Goal: Task Accomplishment & Management: Manage account settings

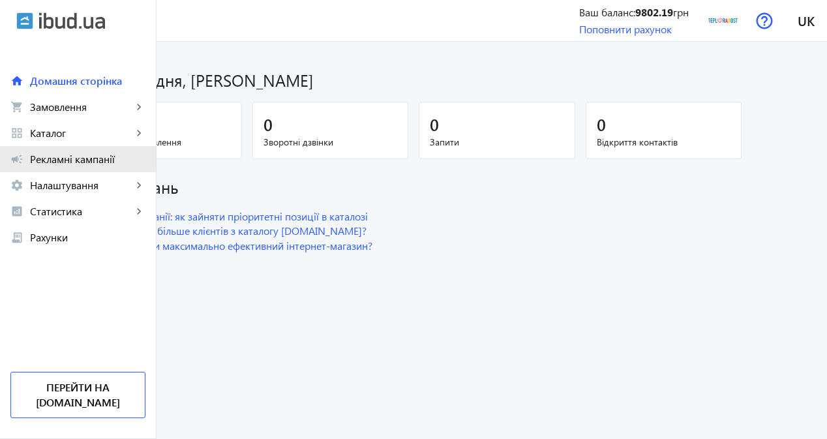
click at [48, 158] on span "Рекламні кампанії" at bounding box center [87, 159] width 115 height 13
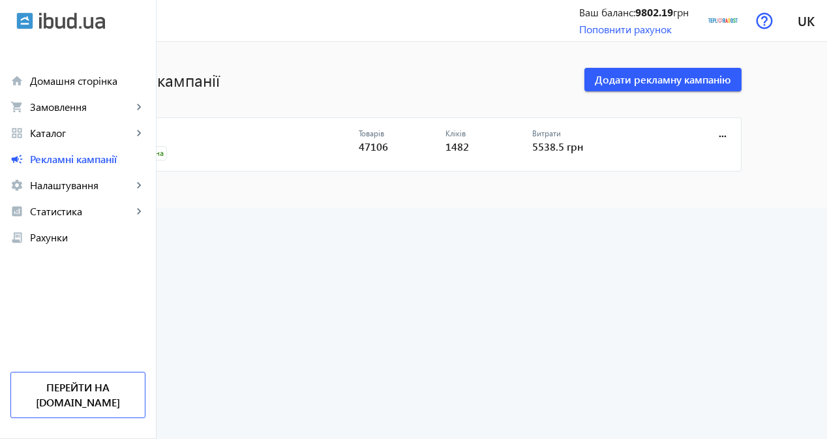
click at [210, 131] on link "CPC" at bounding box center [237, 138] width 243 height 18
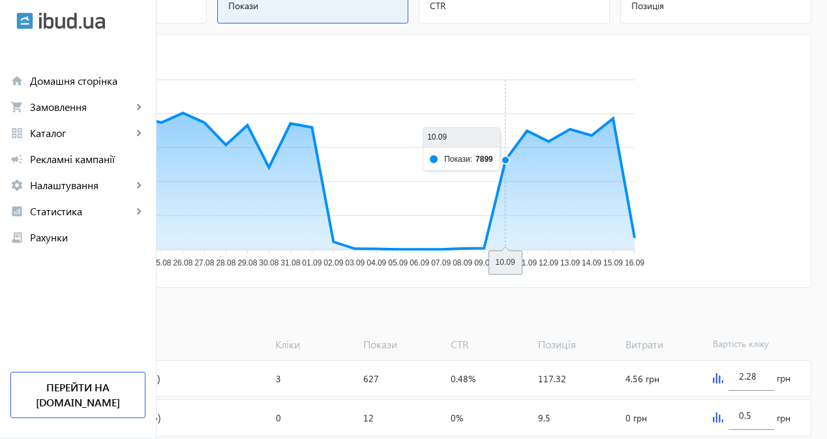
scroll to position [65, 0]
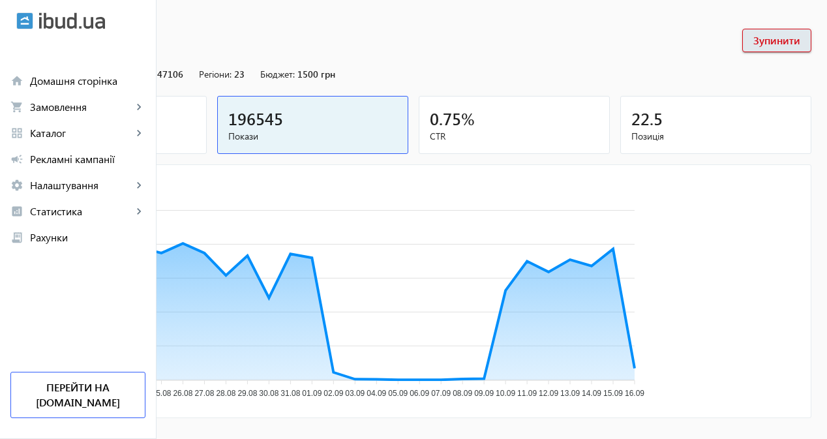
click at [196, 115] on div "1482" at bounding box center [111, 118] width 169 height 23
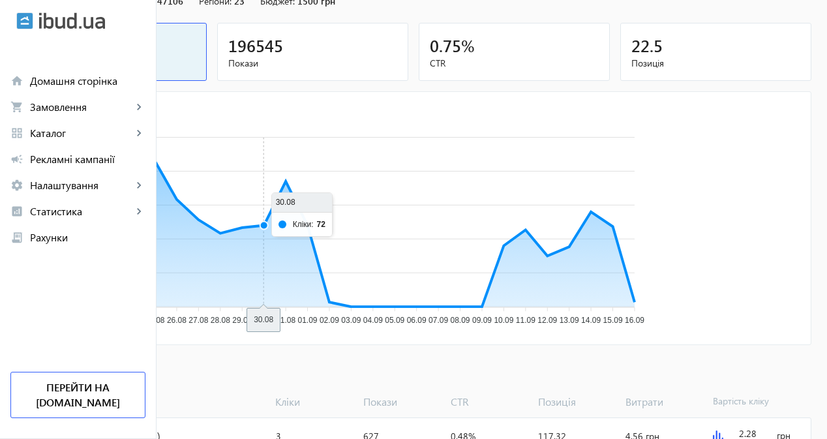
scroll to position [196, 0]
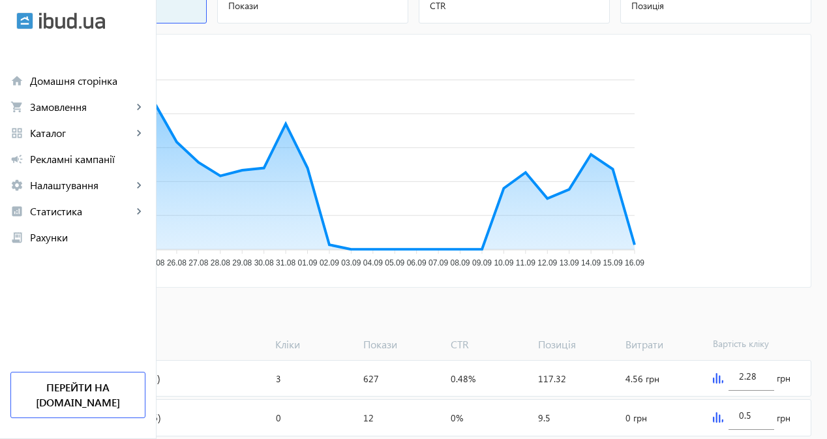
click at [100, 318] on span "Додати товари" at bounding box center [63, 315] width 74 height 14
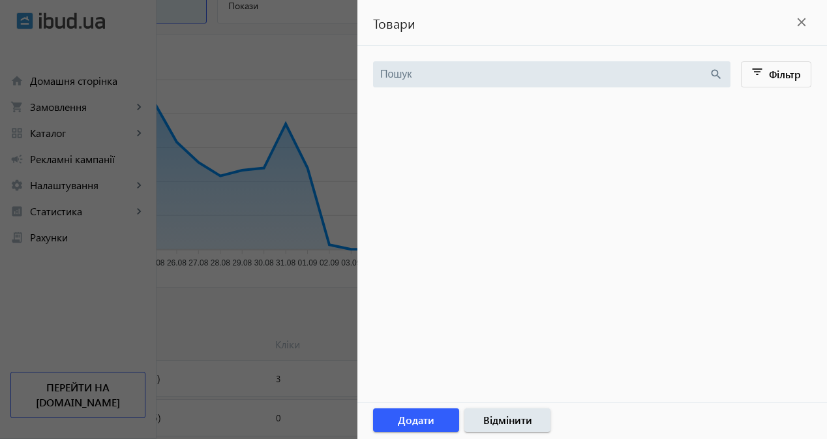
click at [83, 122] on div at bounding box center [413, 219] width 827 height 439
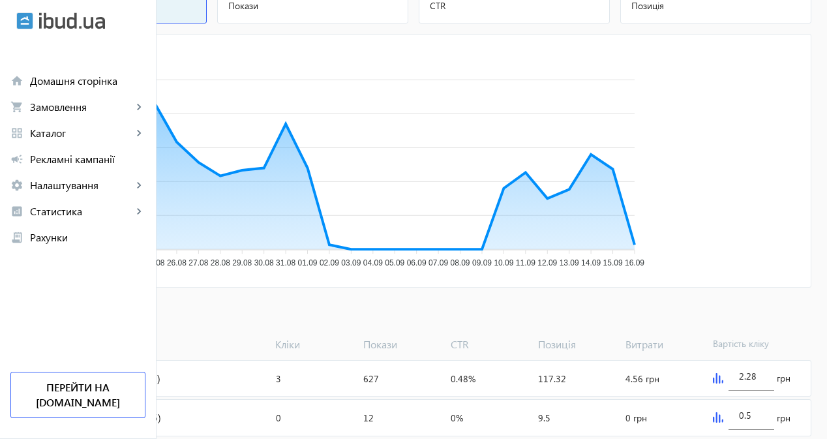
click at [81, 130] on span "Каталог" at bounding box center [81, 133] width 102 height 13
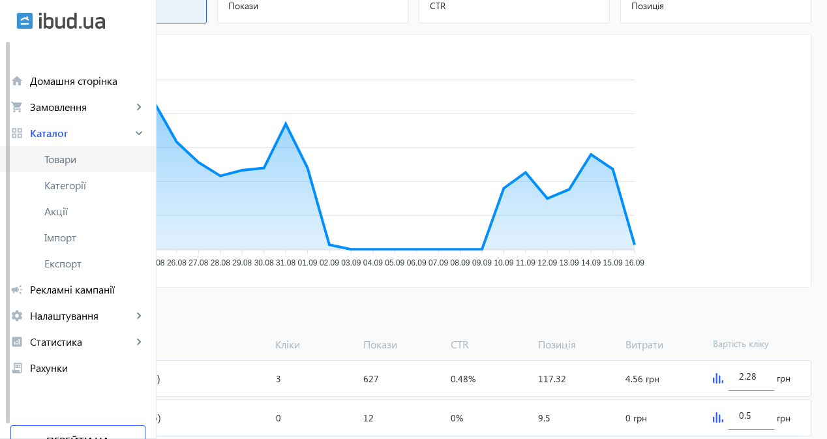
click at [76, 155] on span "Товари" at bounding box center [94, 159] width 101 height 13
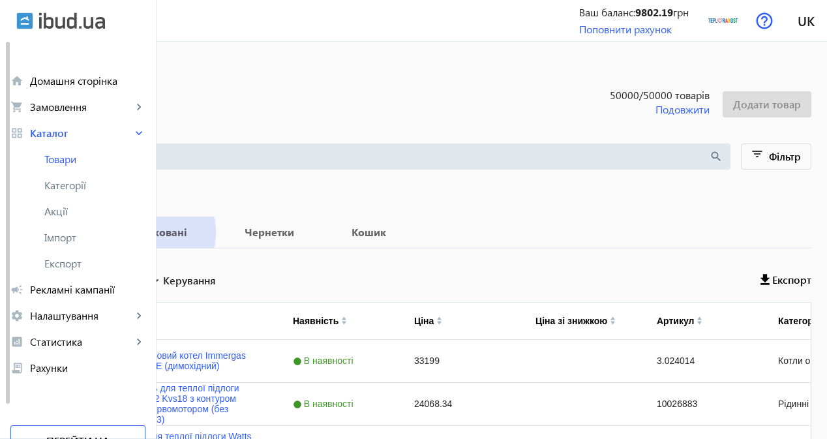
click at [200, 232] on b "Опубліковані" at bounding box center [152, 232] width 97 height 10
click at [307, 237] on b "Чернетки" at bounding box center [270, 232] width 76 height 10
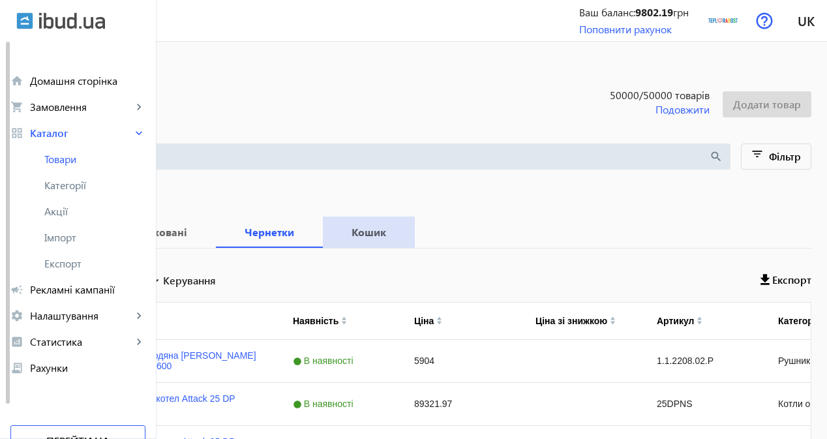
click at [399, 236] on b "Кошик" at bounding box center [369, 232] width 61 height 10
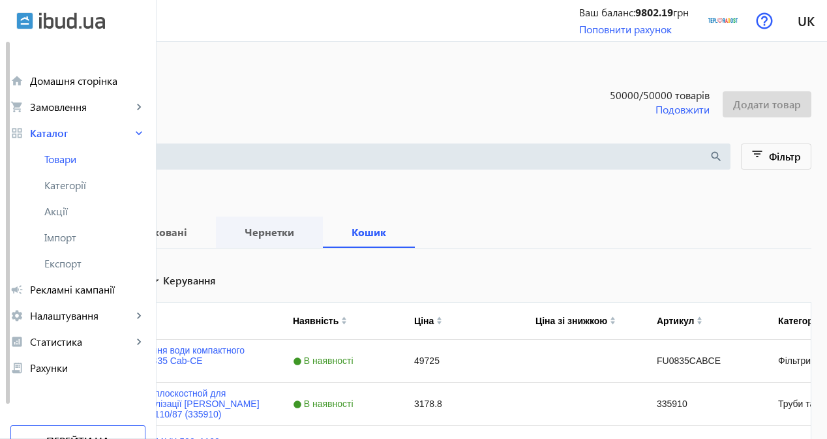
click at [307, 236] on b "Чернетки" at bounding box center [270, 232] width 76 height 10
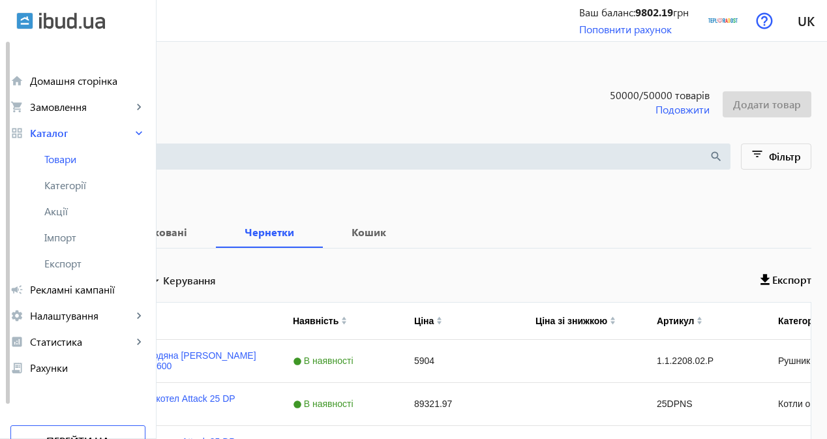
click at [51, 279] on input "Вибрати все" at bounding box center [38, 279] width 26 height 26
checkbox input "true"
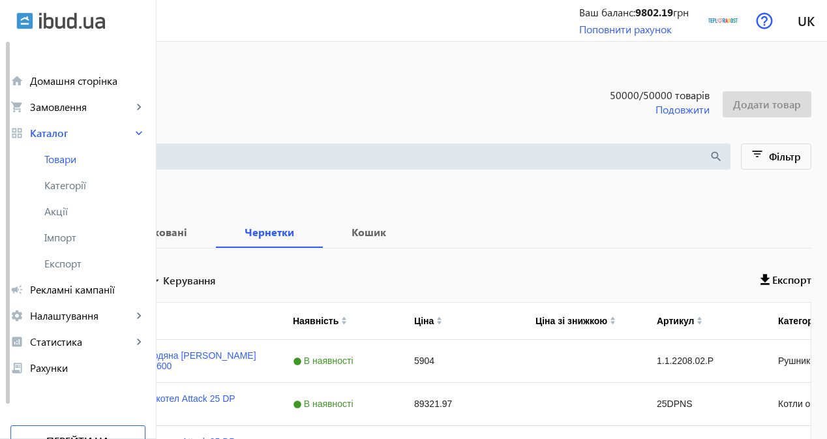
checkbox input "true"
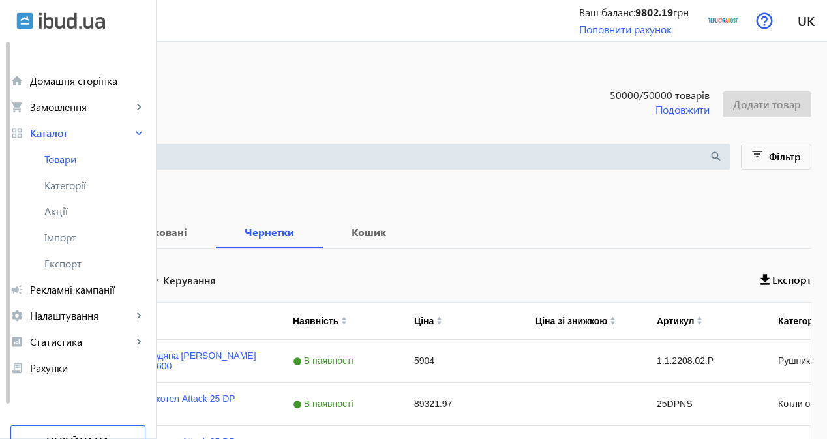
checkbox input "true"
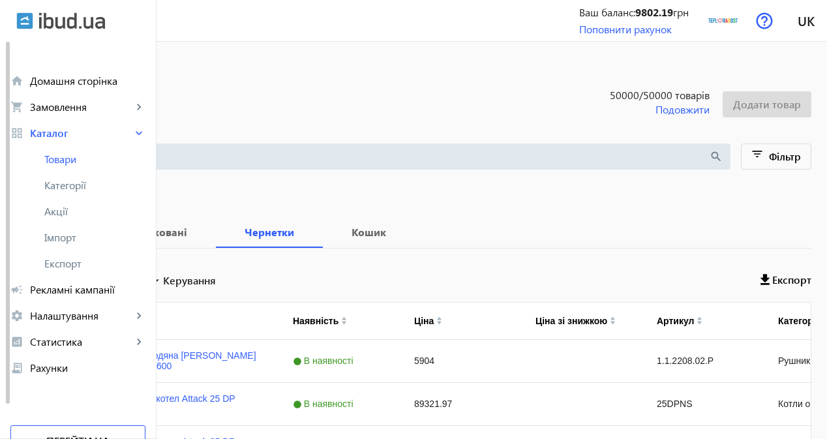
checkbox input "true"
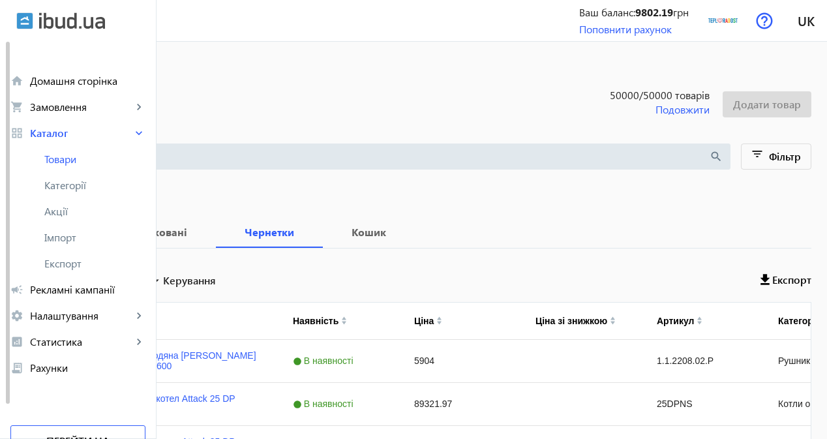
checkbox input "true"
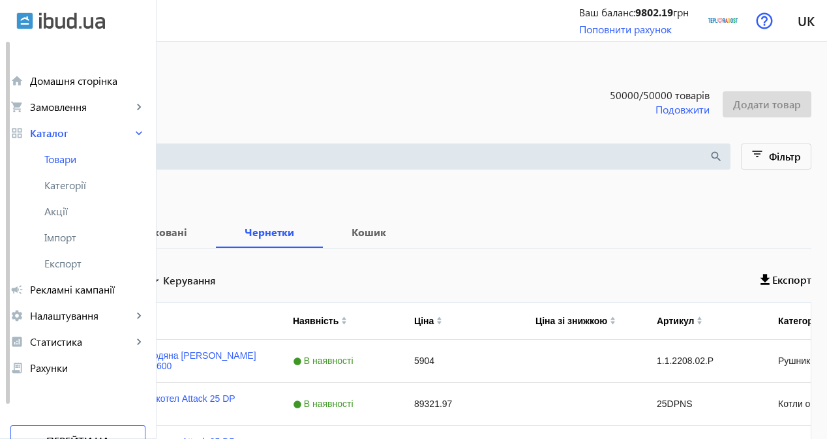
checkbox input "true"
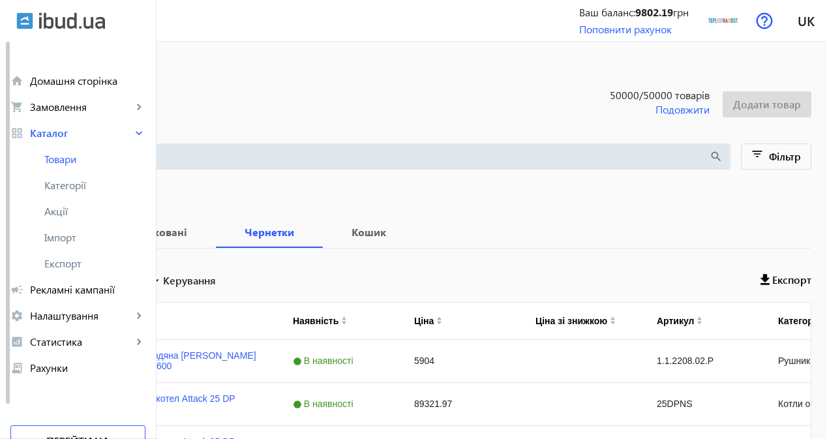
checkbox input "true"
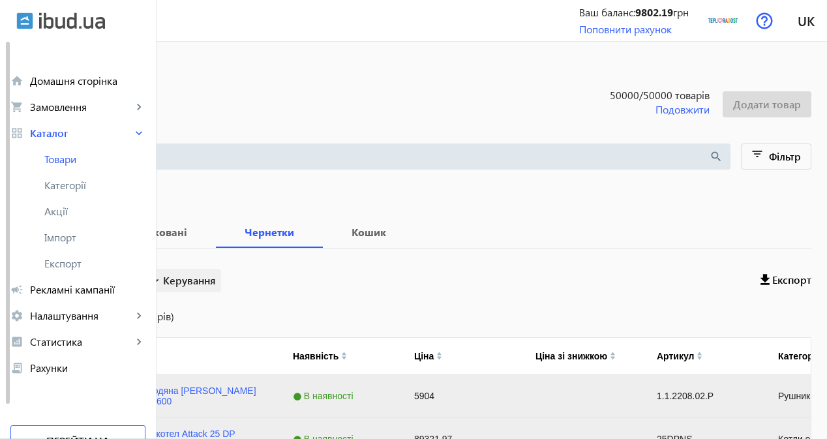
click at [216, 277] on span "Керування" at bounding box center [189, 281] width 53 height 16
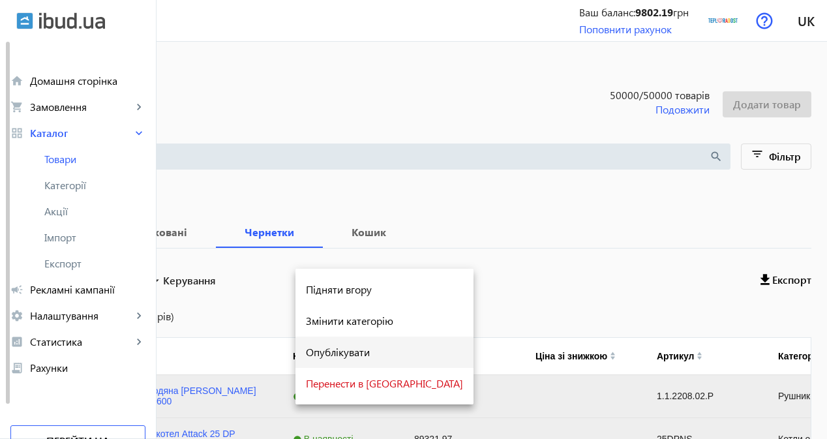
click at [349, 350] on span "Опублікувати" at bounding box center [384, 352] width 157 height 10
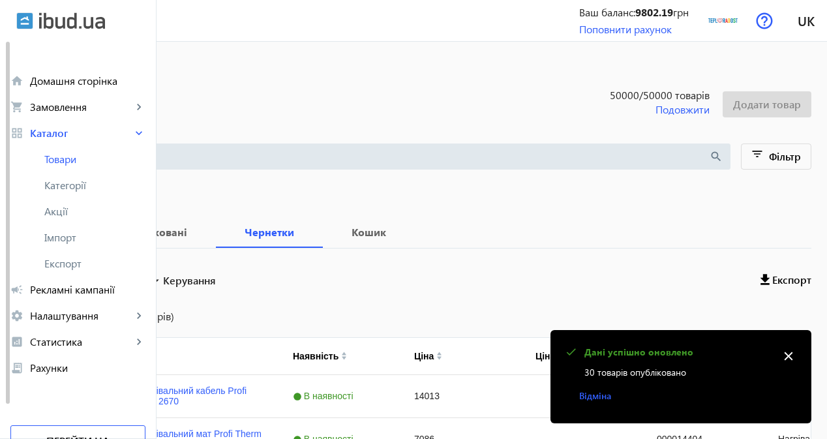
click at [174, 316] on label "Вибрати все (247 товарів)" at bounding box center [112, 316] width 123 height 10
click at [51, 316] on input "Вибрати все (247 товарів)" at bounding box center [38, 316] width 26 height 26
checkbox input "true"
click at [216, 281] on span "Керування" at bounding box center [189, 281] width 53 height 16
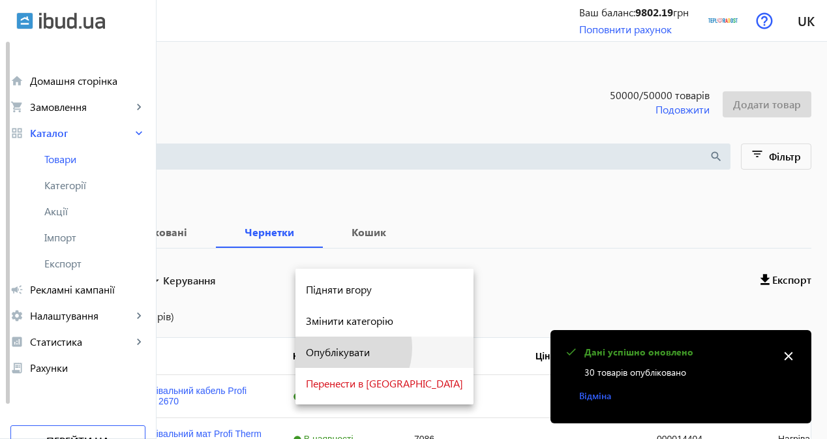
click at [335, 348] on span "Опублікувати" at bounding box center [384, 352] width 157 height 10
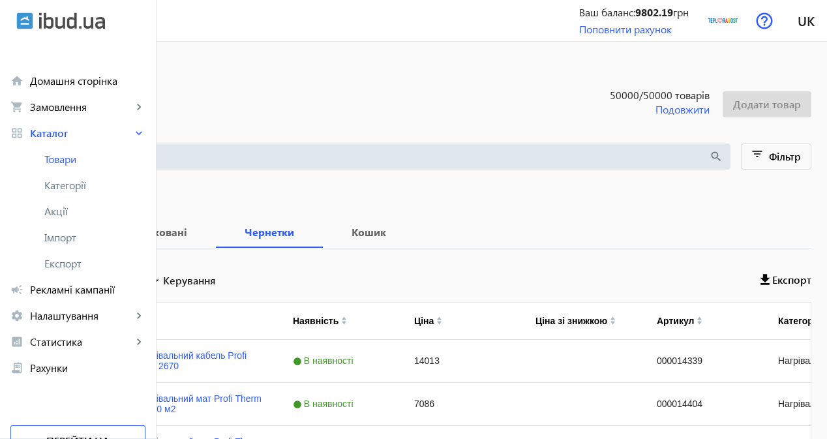
click at [51, 282] on input "Вибрати все" at bounding box center [38, 279] width 26 height 26
checkbox input "true"
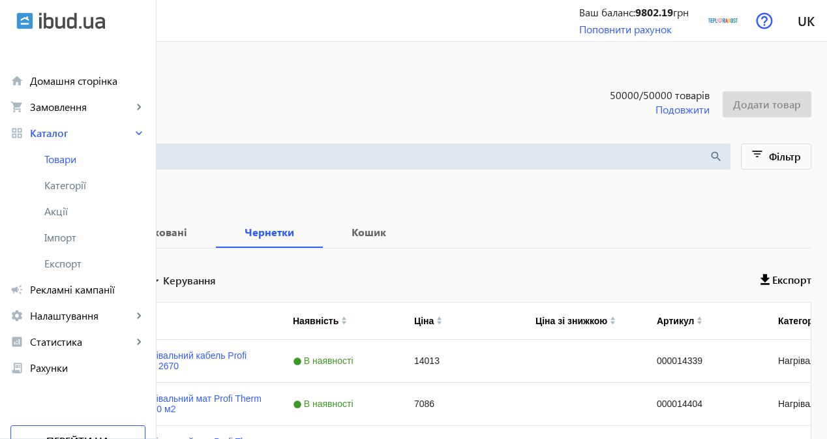
checkbox input "true"
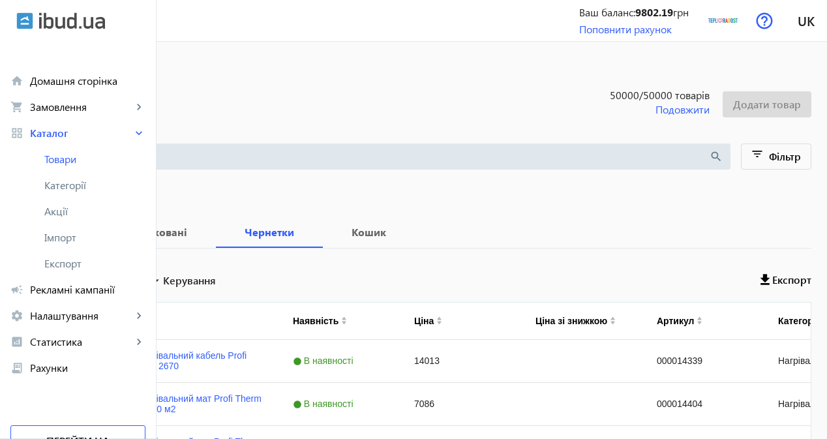
checkbox input "true"
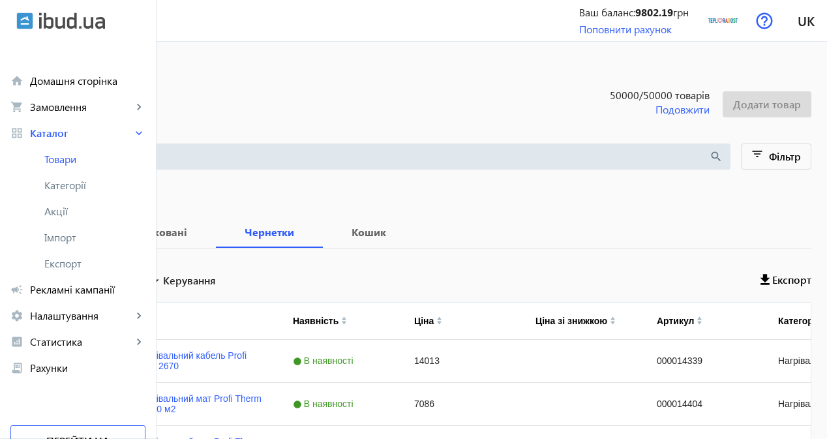
checkbox input "true"
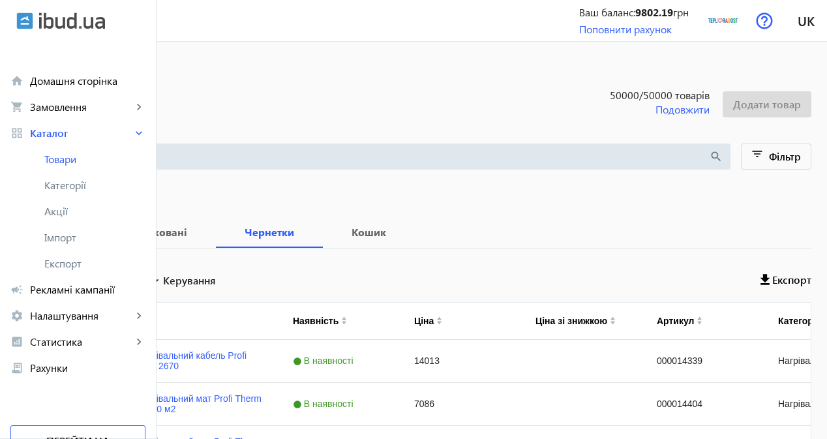
checkbox input "true"
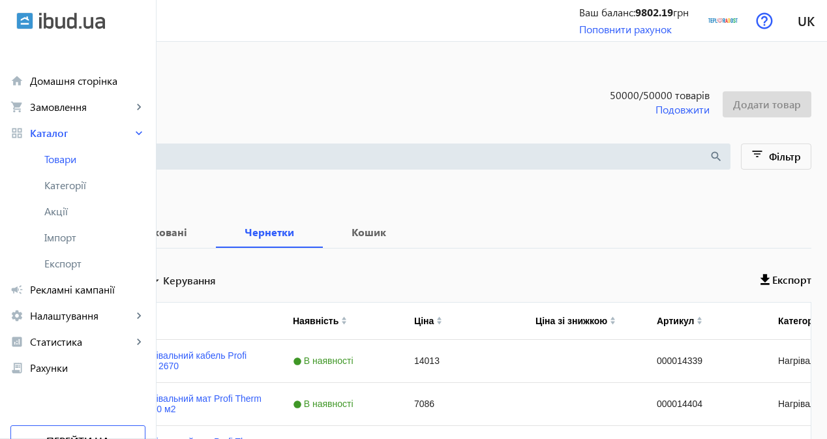
checkbox input "true"
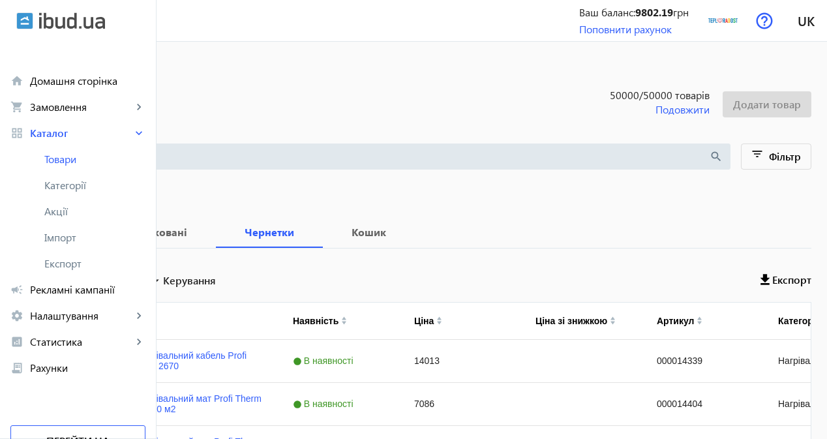
checkbox input "true"
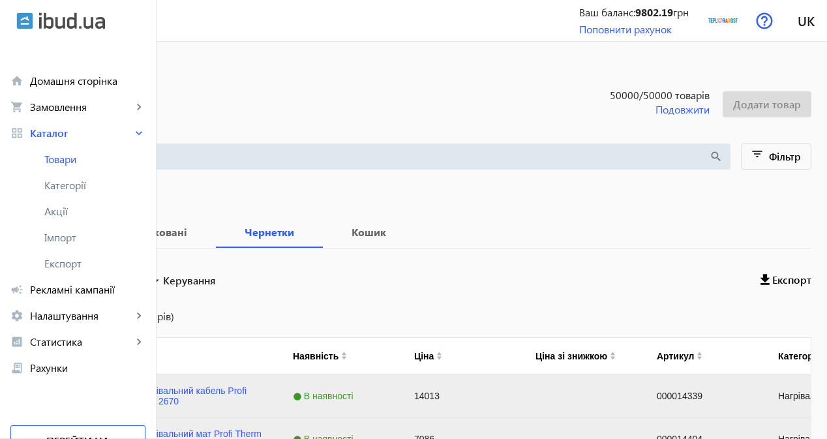
click at [51, 318] on input "Вибрати все (247 товарів)" at bounding box center [38, 316] width 26 height 26
checkbox input "true"
click at [221, 288] on span at bounding box center [183, 280] width 76 height 31
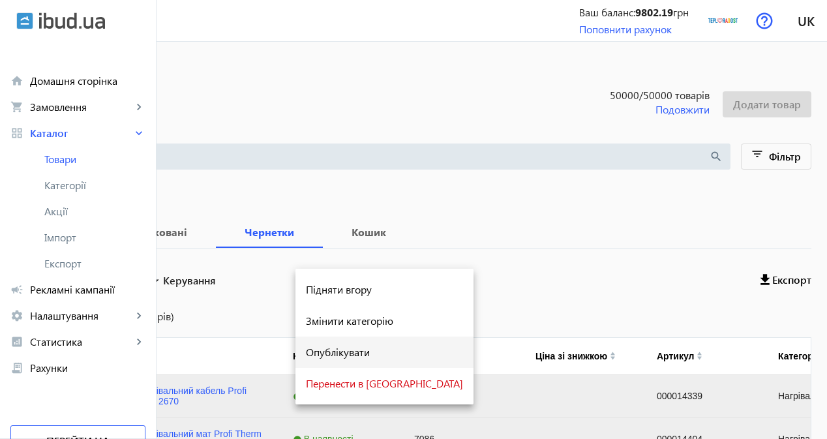
click at [339, 347] on span "Опублікувати" at bounding box center [384, 352] width 157 height 10
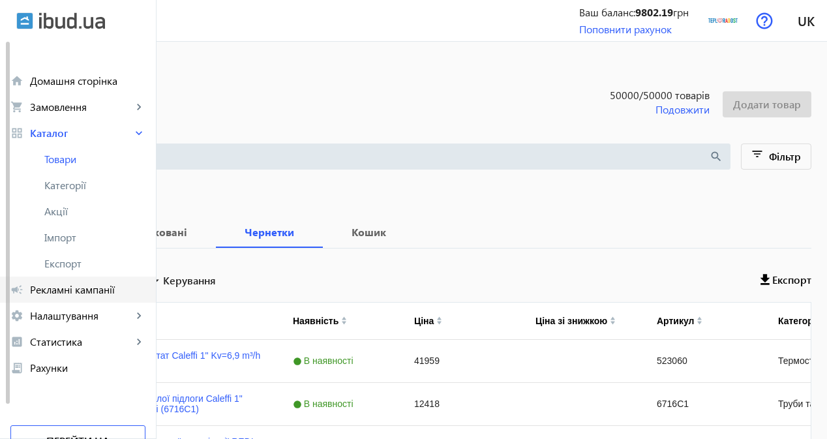
click at [93, 283] on span "Рекламні кампанії" at bounding box center [87, 289] width 115 height 13
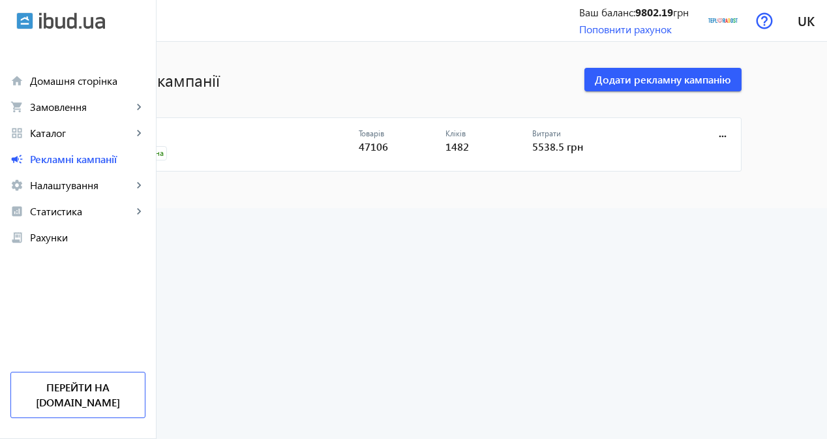
click at [209, 135] on link "CPC" at bounding box center [237, 138] width 243 height 18
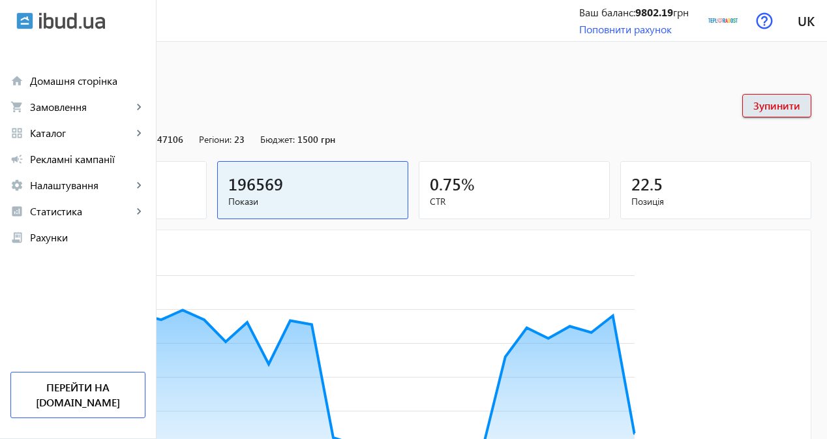
scroll to position [261, 0]
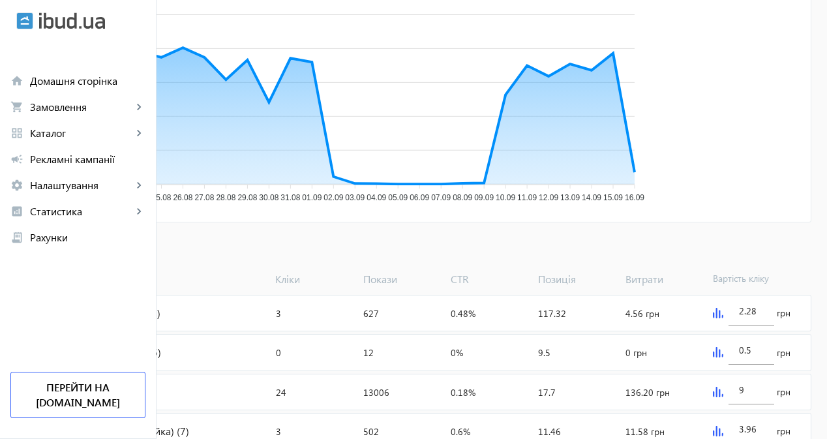
click at [111, 251] on span at bounding box center [63, 249] width 95 height 31
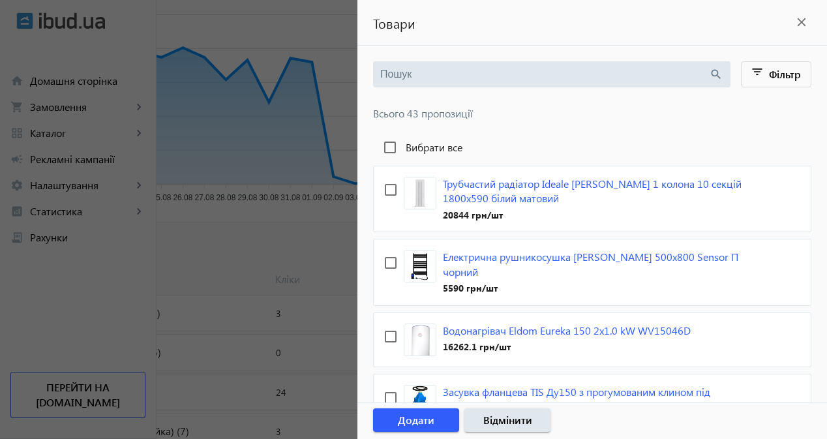
click at [428, 147] on label "Вибрати все" at bounding box center [432, 147] width 59 height 10
click at [403, 147] on input "Вибрати все" at bounding box center [390, 147] width 26 height 26
checkbox input "true"
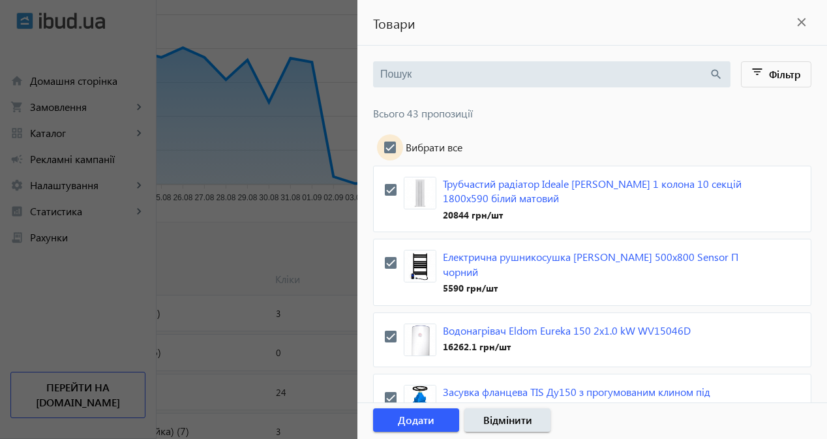
checkbox input "true"
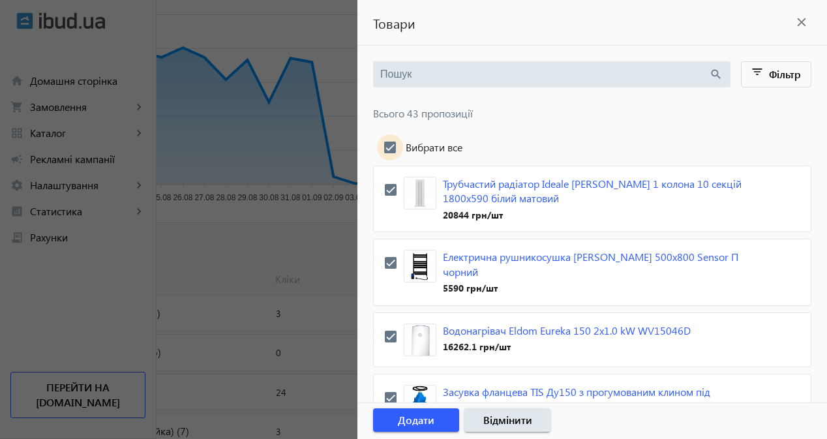
checkbox input "true"
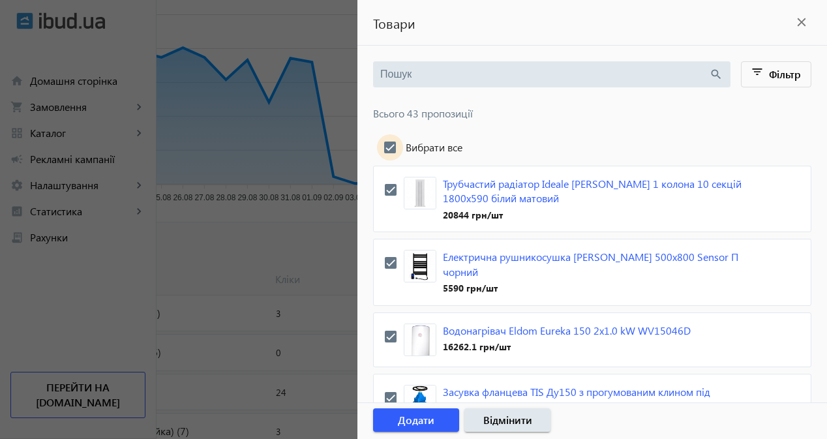
checkbox input "true"
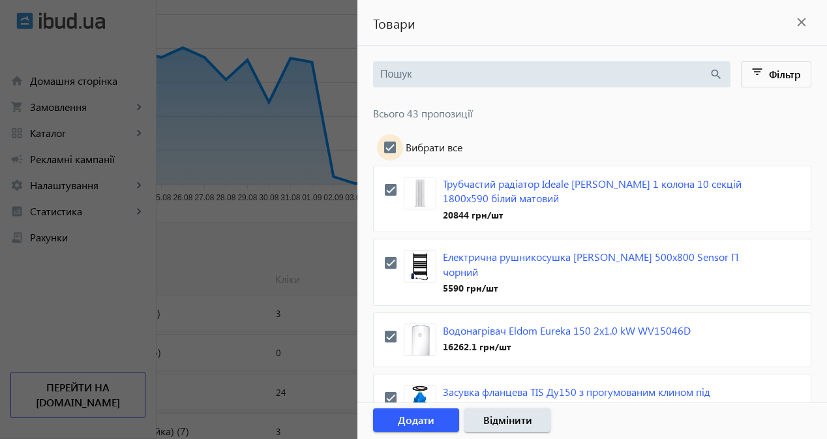
checkbox input "true"
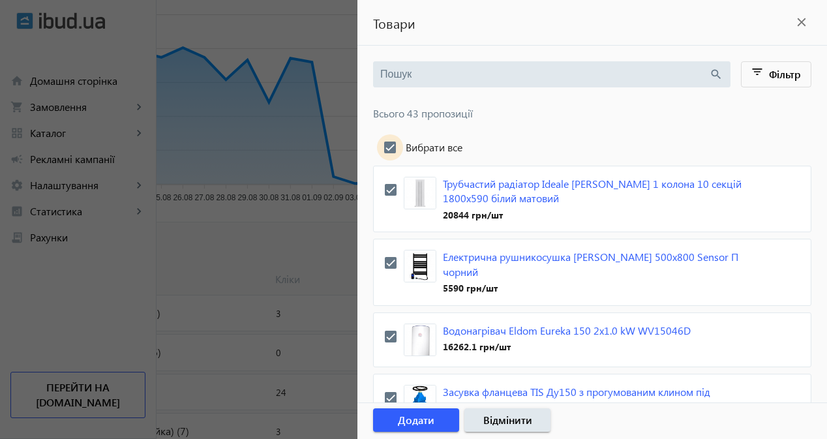
checkbox input "true"
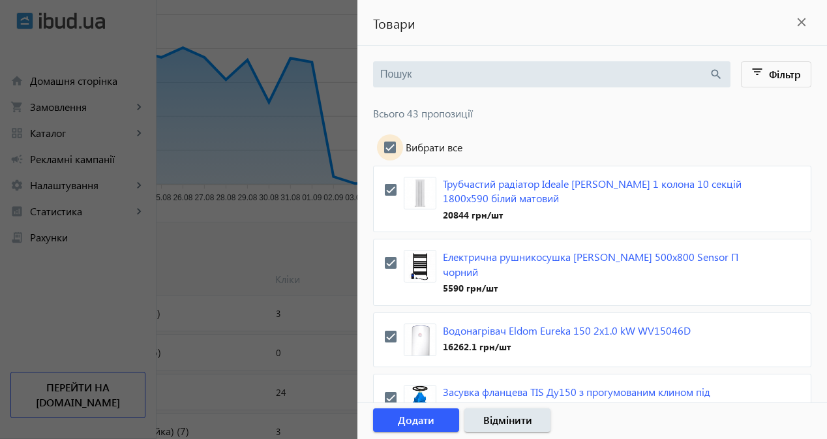
checkbox input "true"
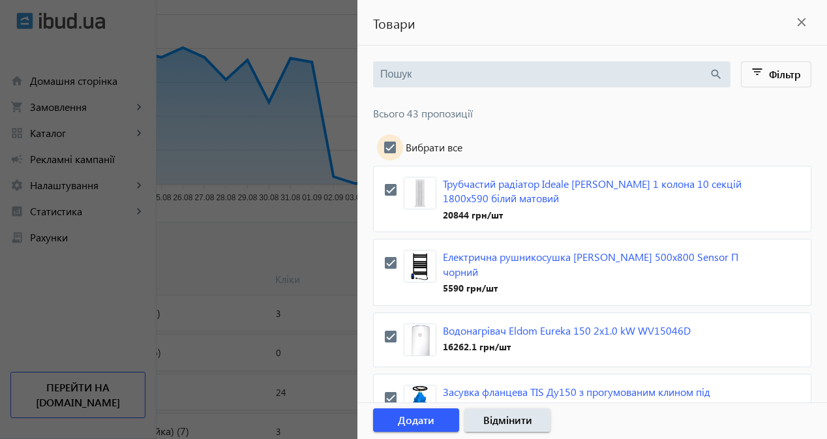
checkbox input "true"
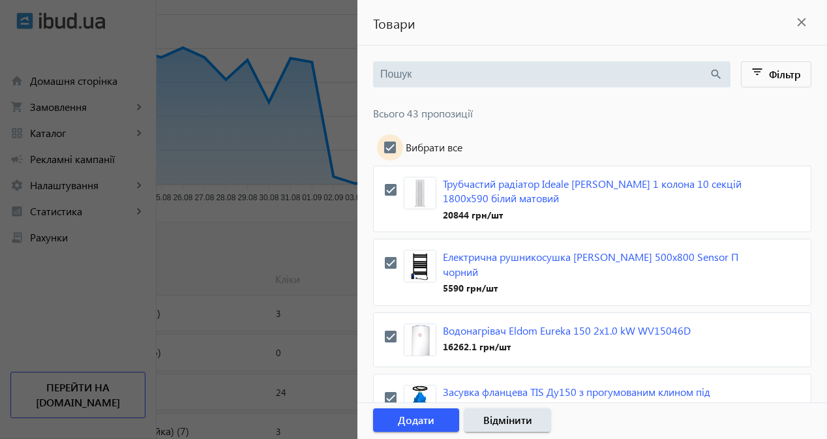
checkbox input "true"
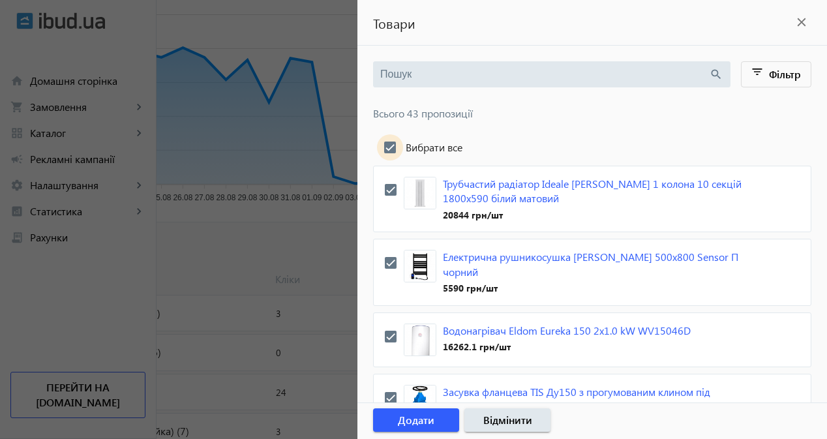
checkbox input "true"
click at [429, 418] on span "Додати" at bounding box center [416, 420] width 37 height 14
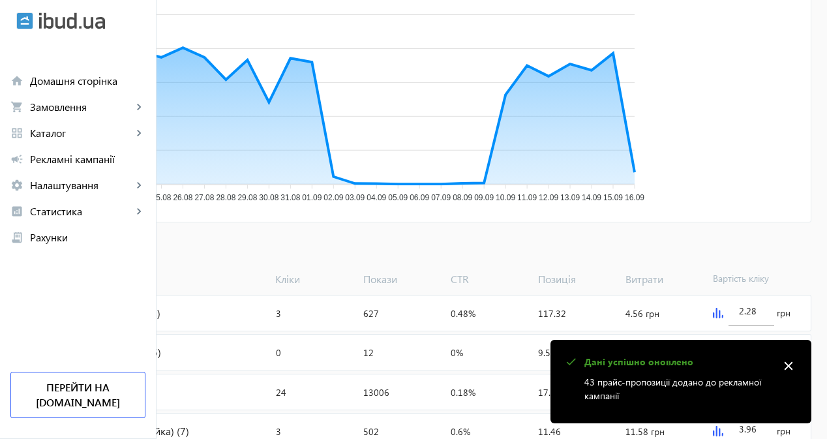
click at [100, 249] on span "Додати товари" at bounding box center [63, 250] width 74 height 14
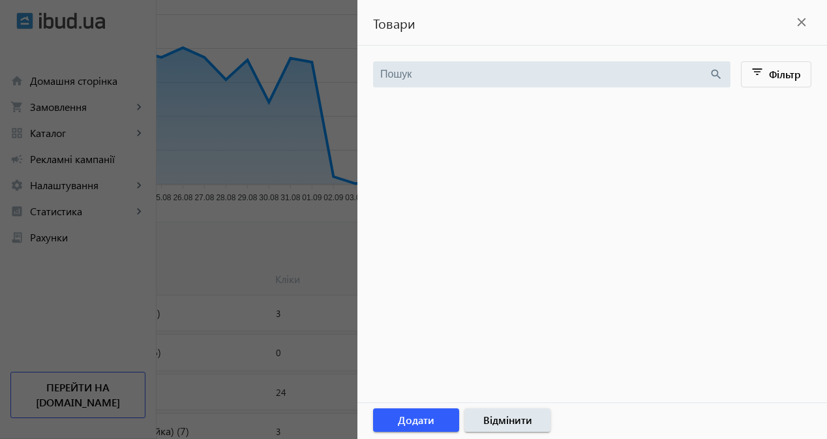
click at [286, 249] on div at bounding box center [413, 219] width 827 height 439
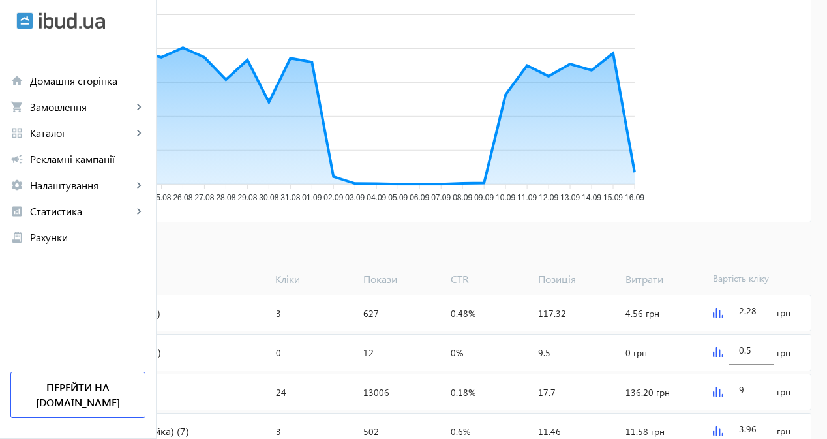
click at [100, 252] on span "Додати товари" at bounding box center [63, 250] width 74 height 14
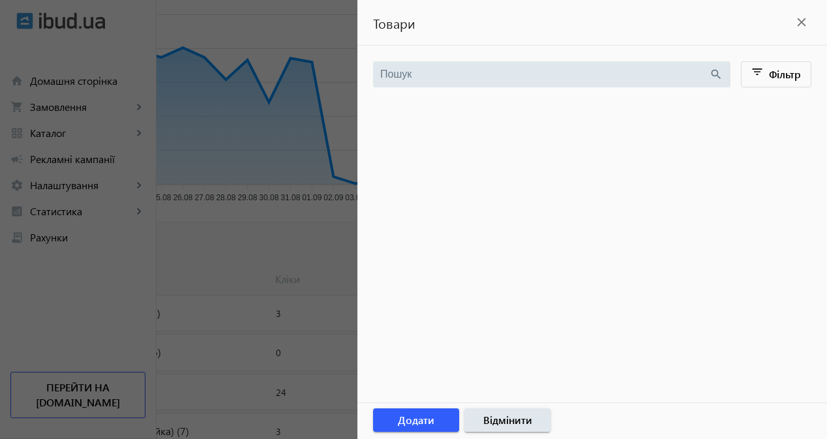
click at [273, 243] on div at bounding box center [413, 219] width 827 height 439
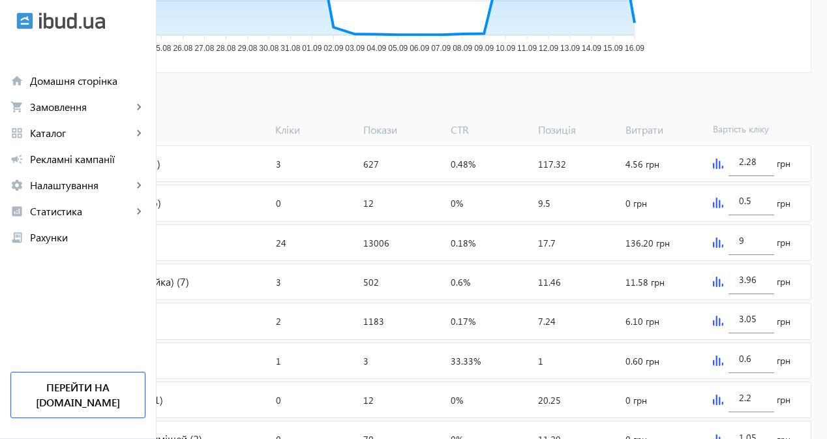
scroll to position [457, 0]
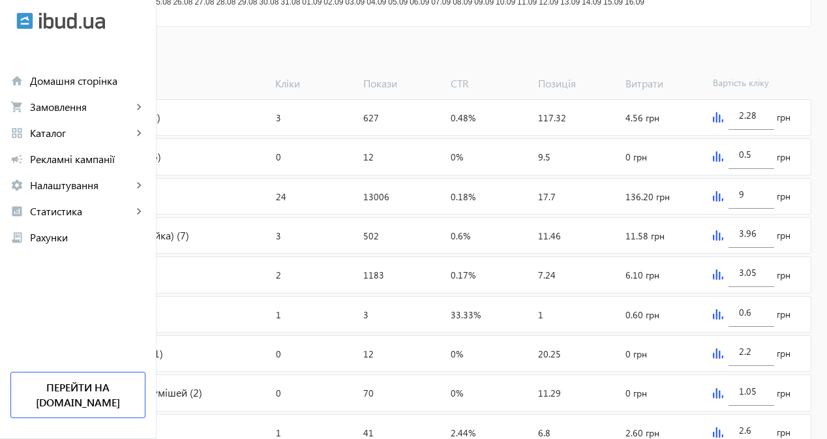
click at [741, 251] on div "3.96 грн" at bounding box center [759, 235] width 103 height 35
click at [724, 241] on img at bounding box center [718, 235] width 10 height 10
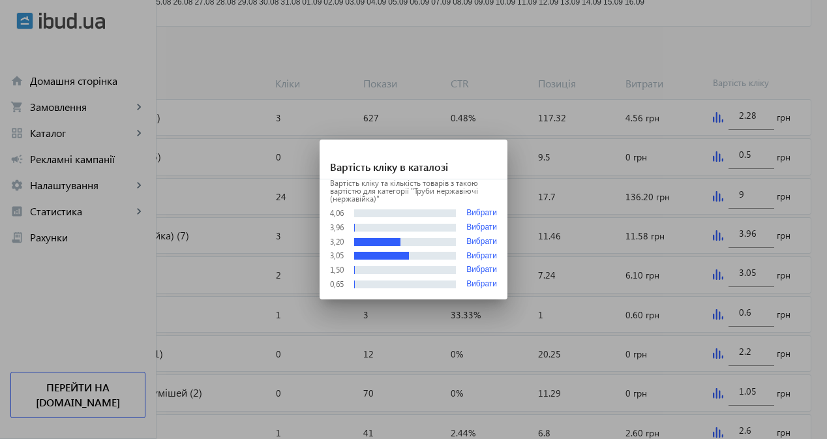
click at [739, 248] on div at bounding box center [413, 219] width 827 height 439
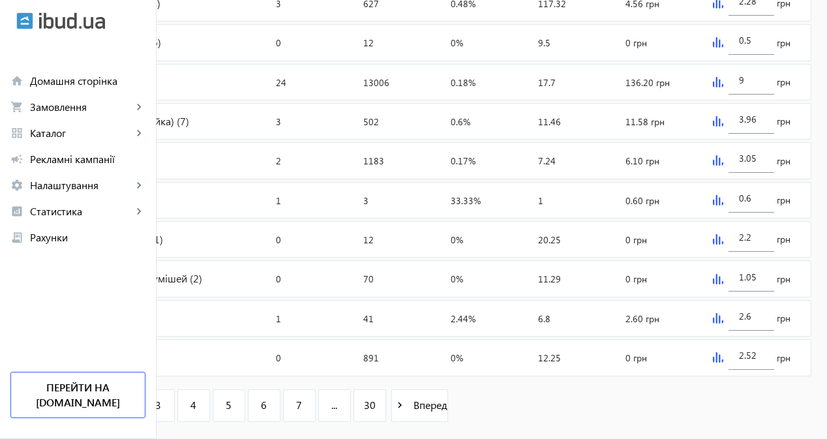
scroll to position [614, 0]
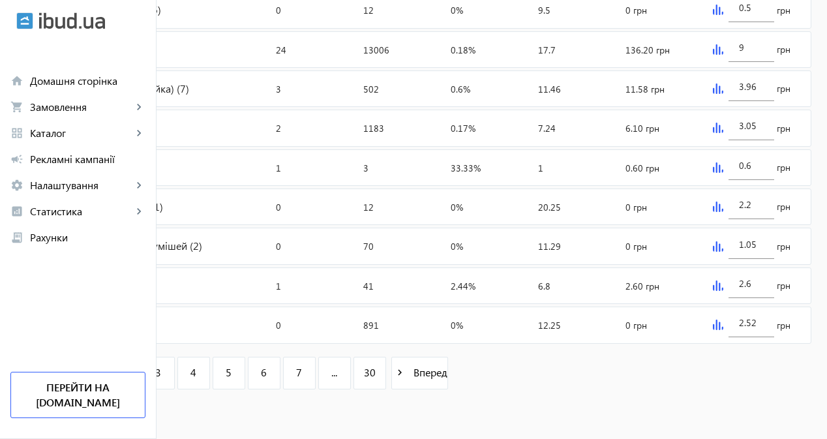
click at [140, 373] on link "2" at bounding box center [123, 373] width 33 height 33
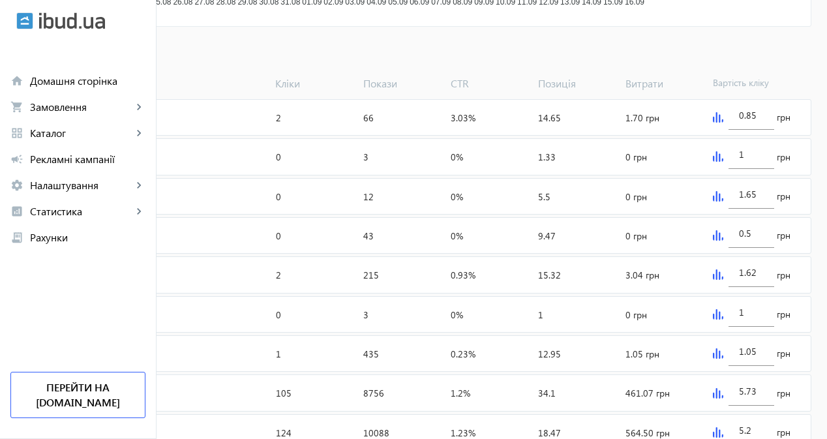
scroll to position [587, 0]
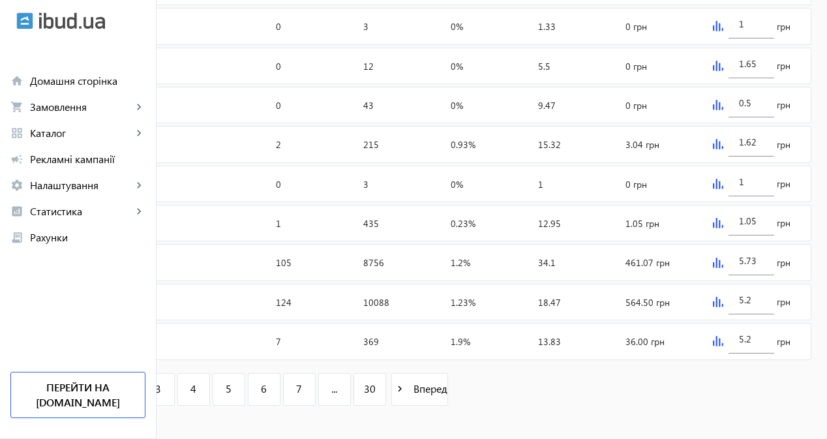
click at [724, 268] on img at bounding box center [718, 263] width 10 height 10
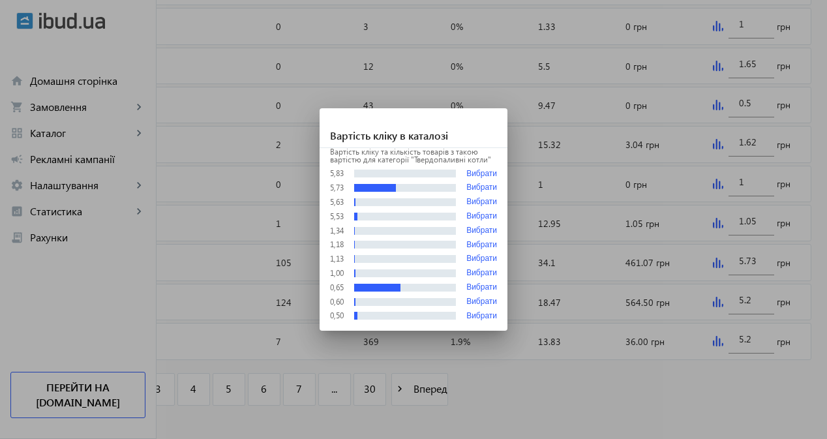
scroll to position [0, 0]
click at [482, 171] on button "Вибрати" at bounding box center [482, 174] width 31 height 10
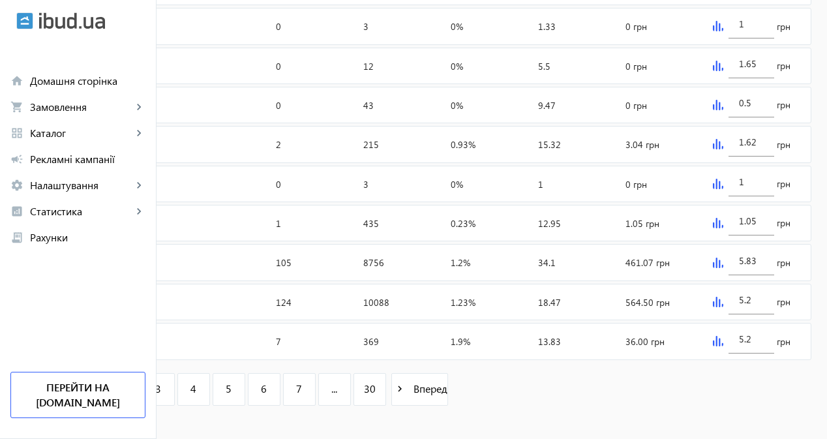
scroll to position [587, 0]
click at [724, 268] on img at bounding box center [718, 263] width 10 height 10
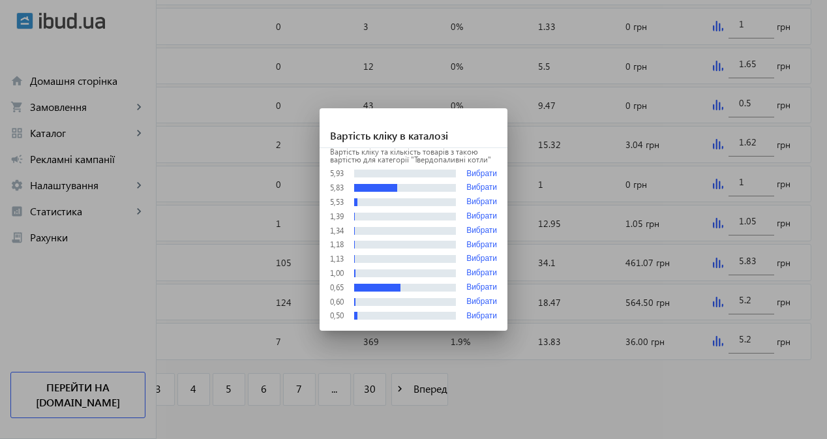
scroll to position [0, 0]
click at [489, 171] on button "Вибрати" at bounding box center [482, 174] width 31 height 10
type input "5.93"
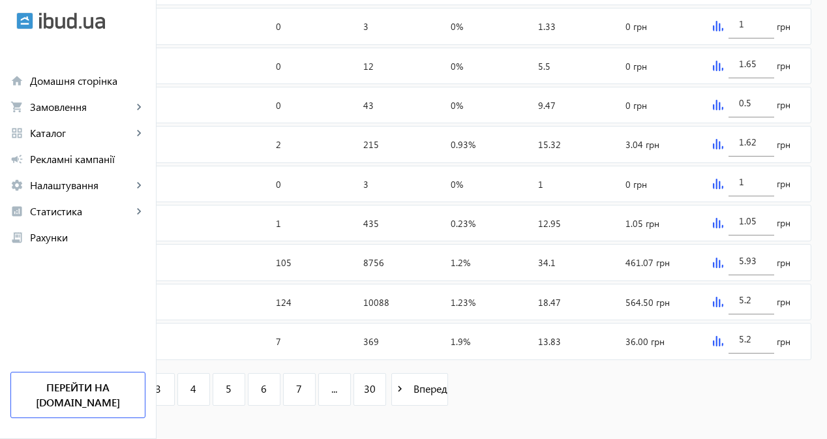
click at [724, 307] on img at bounding box center [718, 302] width 10 height 10
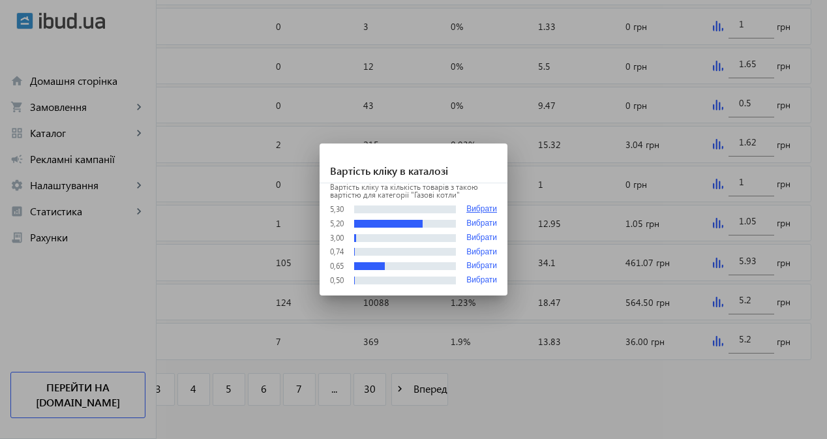
click at [476, 207] on button "Вибрати" at bounding box center [482, 209] width 31 height 10
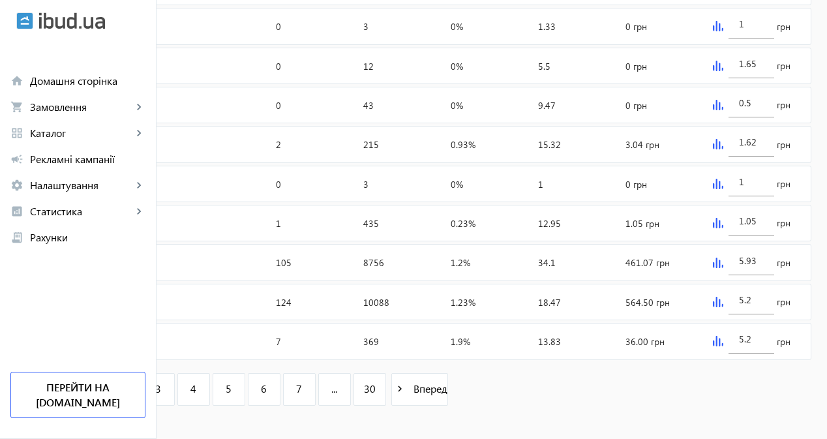
type input "5.3"
click at [175, 395] on link "3" at bounding box center [158, 389] width 33 height 33
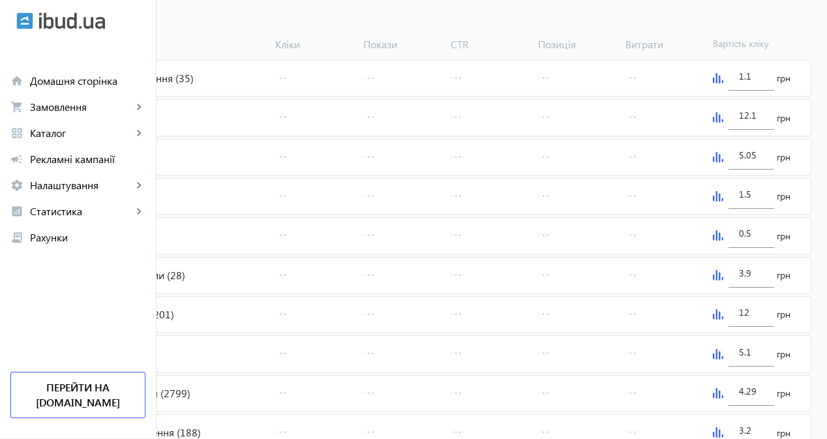
scroll to position [522, 0]
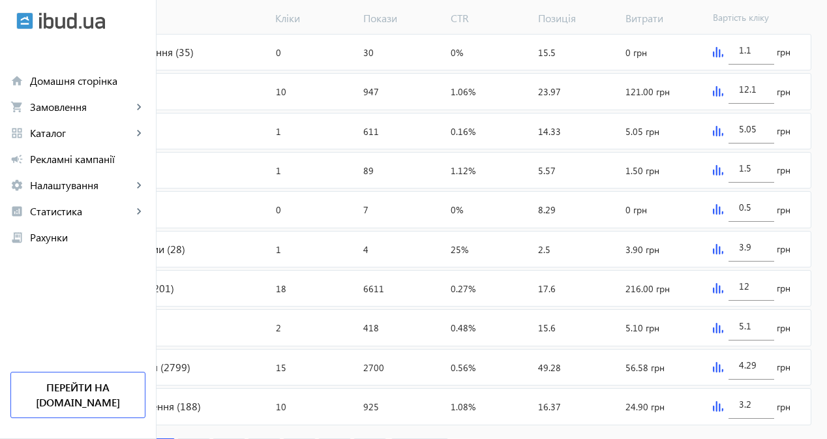
click at [724, 97] on img at bounding box center [718, 91] width 10 height 10
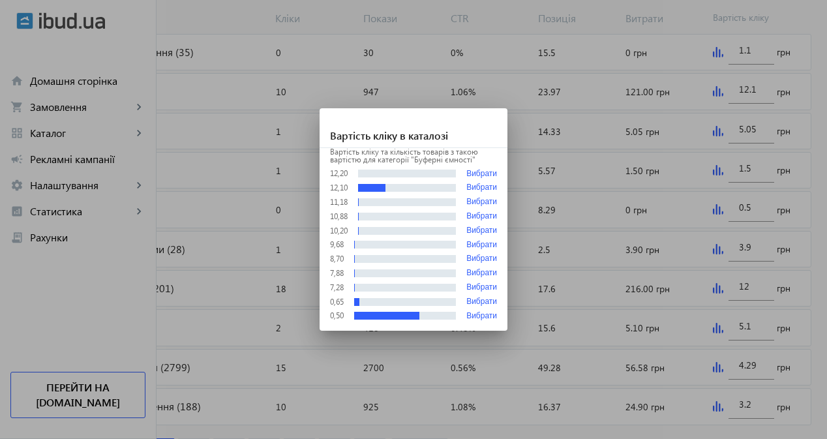
click at [739, 102] on div at bounding box center [413, 219] width 827 height 439
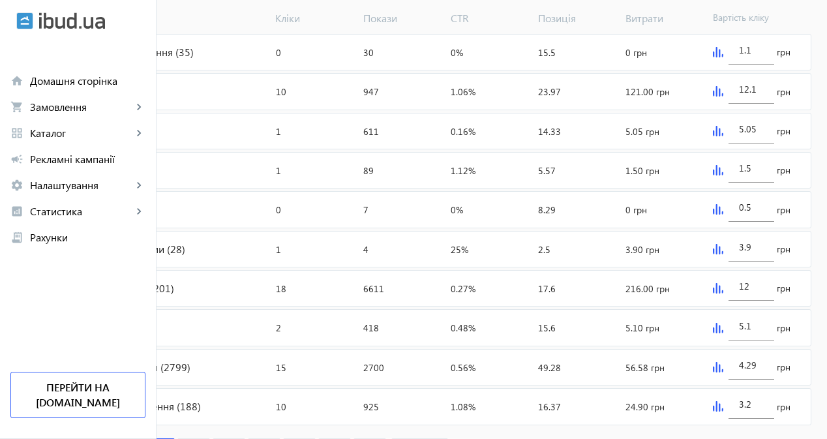
scroll to position [587, 0]
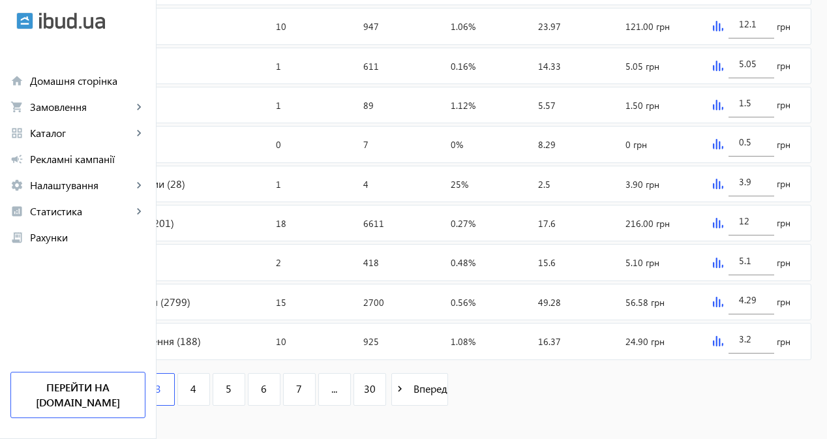
click at [724, 307] on img at bounding box center [718, 302] width 10 height 10
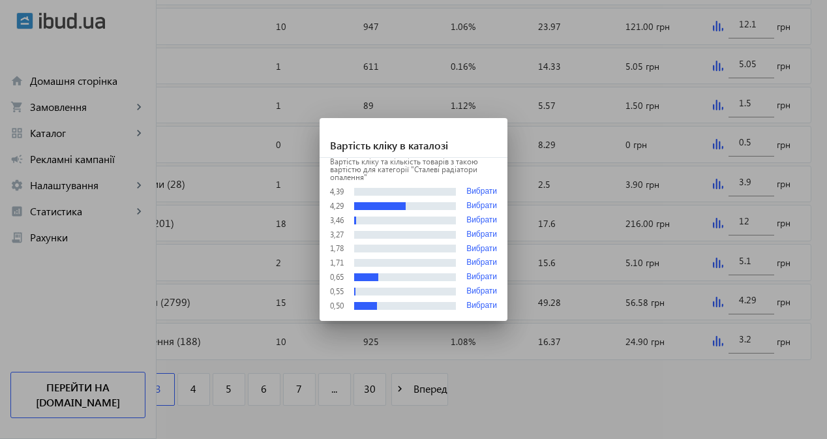
click at [735, 317] on div at bounding box center [413, 219] width 827 height 439
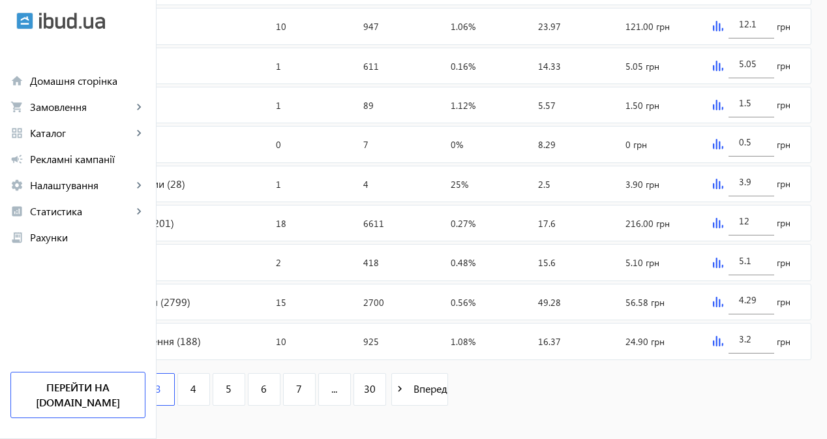
scroll to position [587, 0]
click at [724, 346] on img at bounding box center [718, 341] width 10 height 10
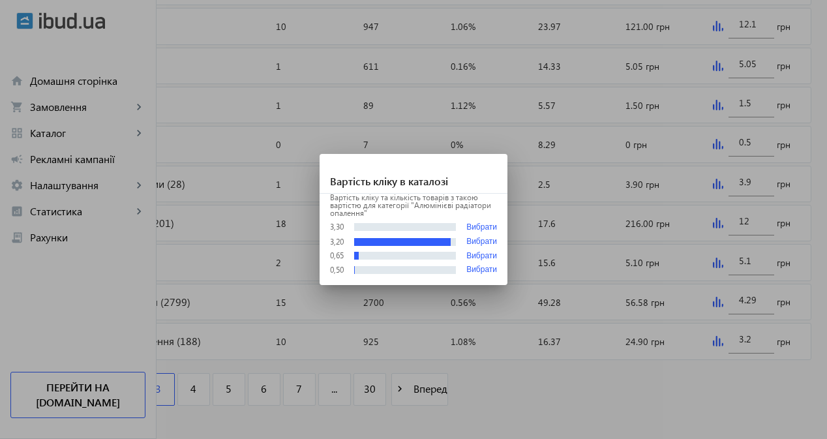
scroll to position [0, 0]
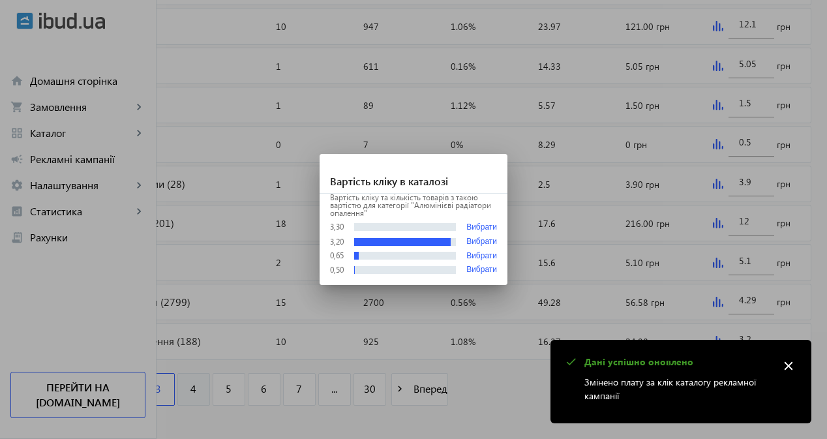
click at [335, 400] on div at bounding box center [413, 219] width 827 height 439
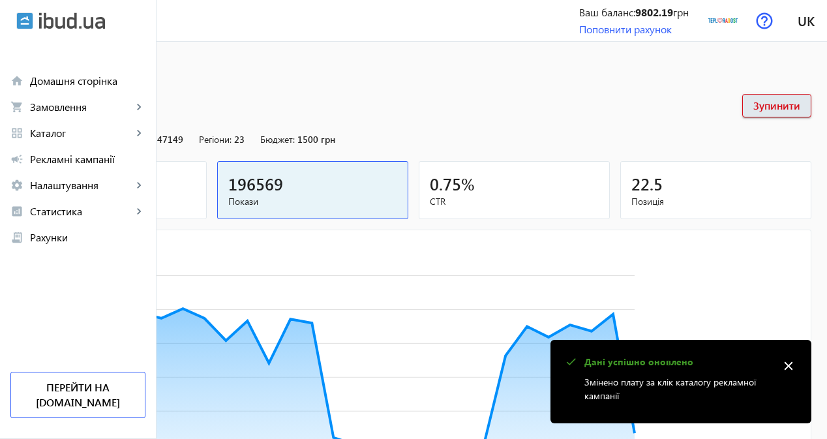
scroll to position [587, 0]
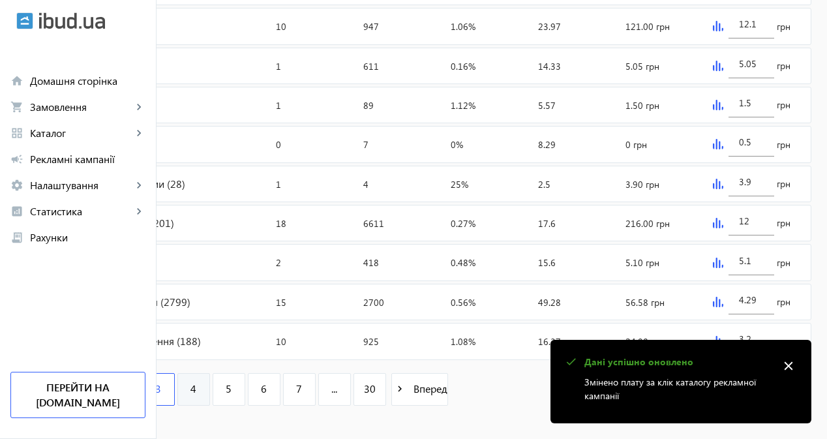
click at [196, 396] on span "4" at bounding box center [194, 389] width 6 height 14
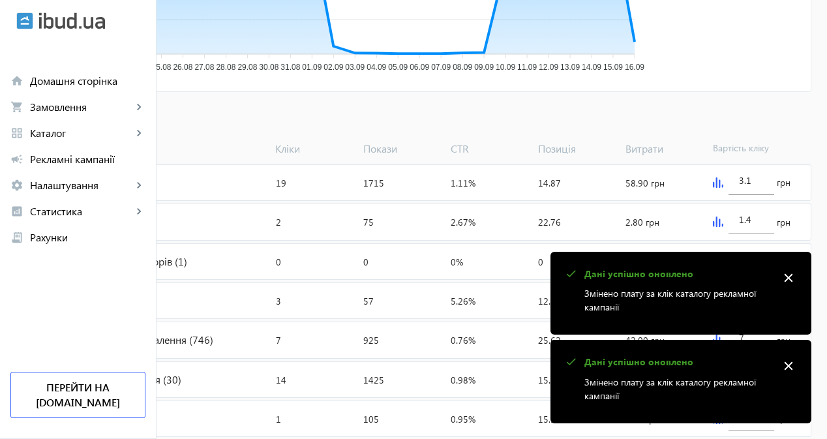
scroll to position [457, 0]
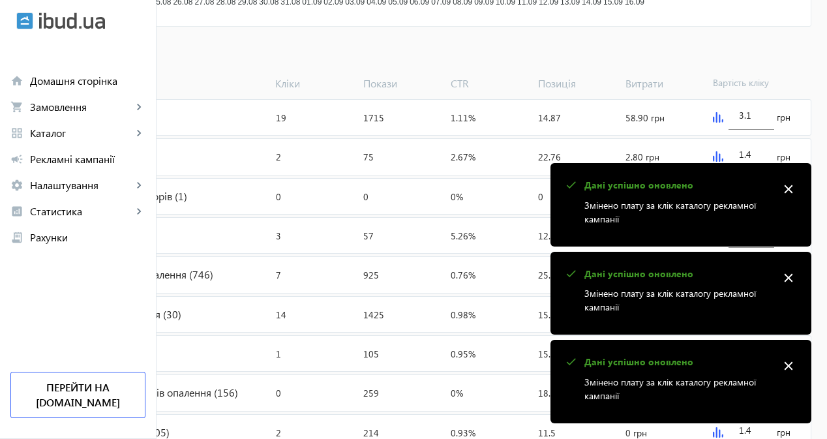
click at [724, 123] on img at bounding box center [718, 117] width 10 height 10
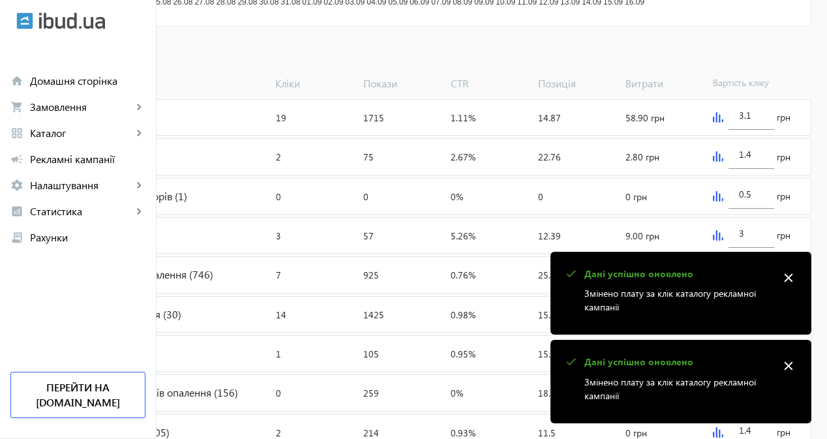
scroll to position [0, 0]
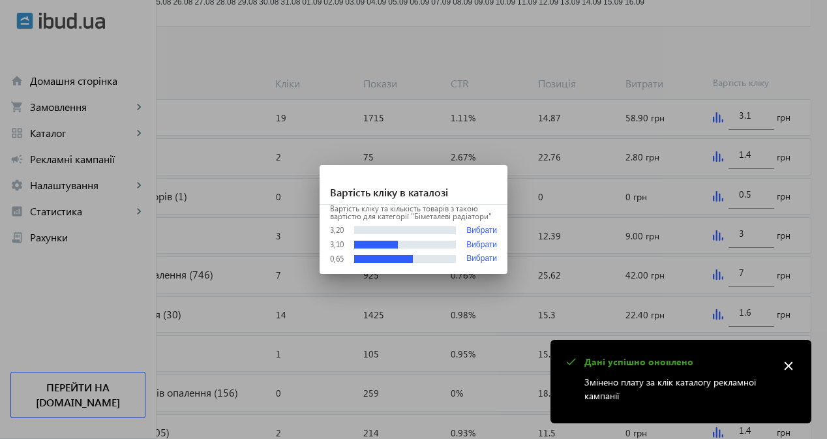
click at [732, 103] on div at bounding box center [413, 219] width 827 height 439
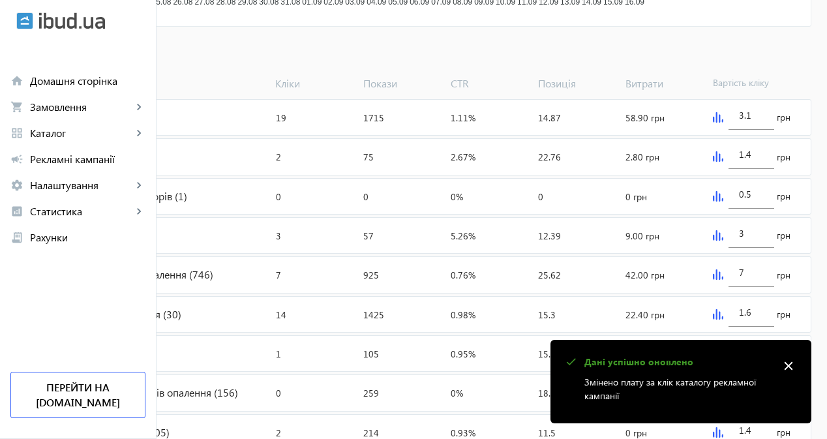
scroll to position [457, 0]
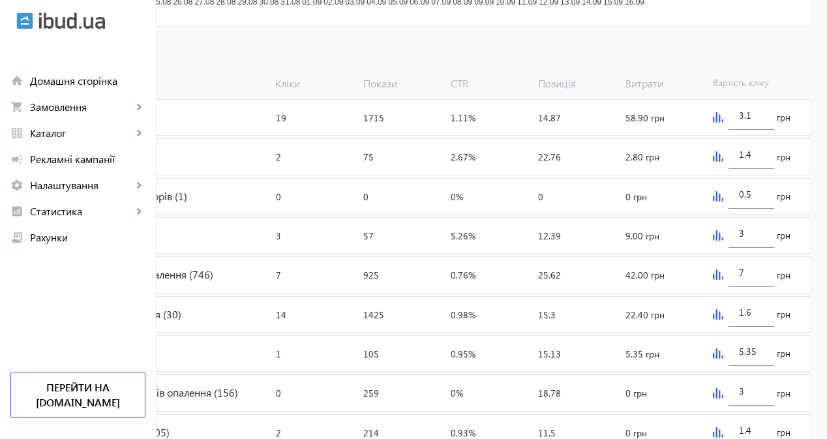
click at [724, 162] on img at bounding box center [718, 156] width 10 height 10
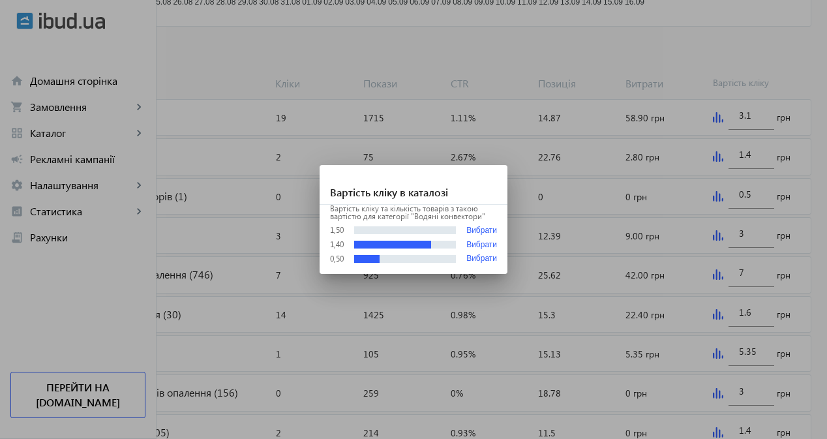
click at [737, 168] on div at bounding box center [413, 219] width 827 height 439
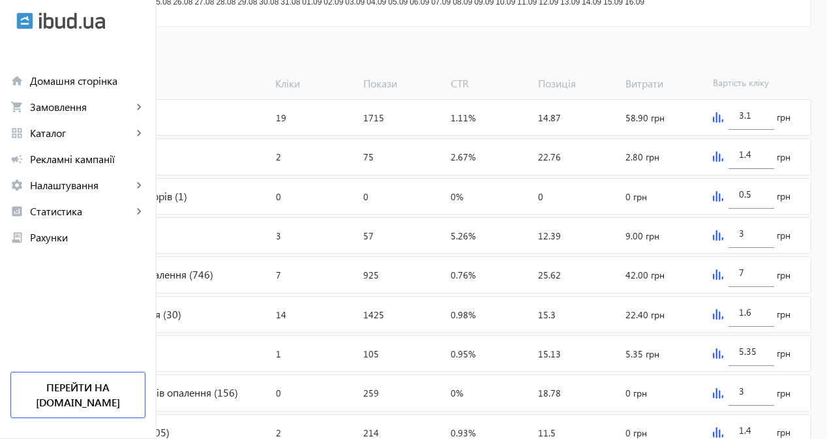
scroll to position [522, 0]
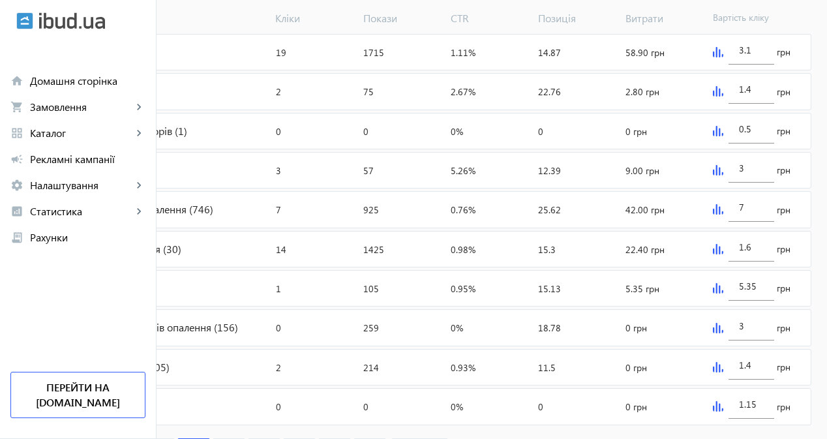
click at [724, 176] on img at bounding box center [718, 170] width 10 height 10
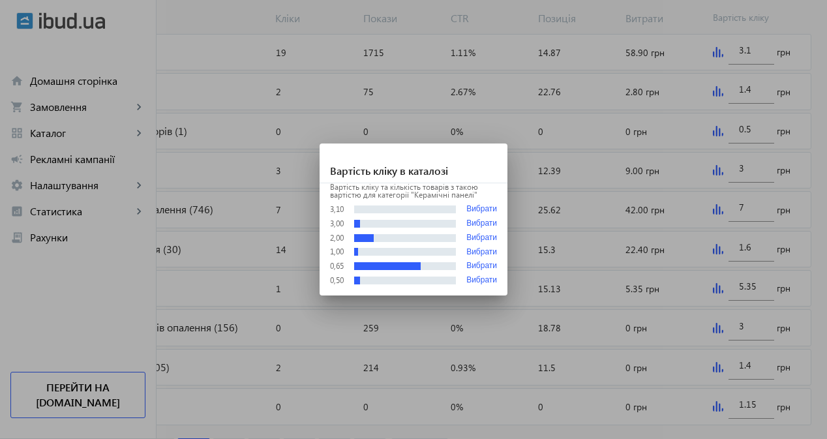
scroll to position [0, 0]
click at [737, 183] on div at bounding box center [413, 219] width 827 height 439
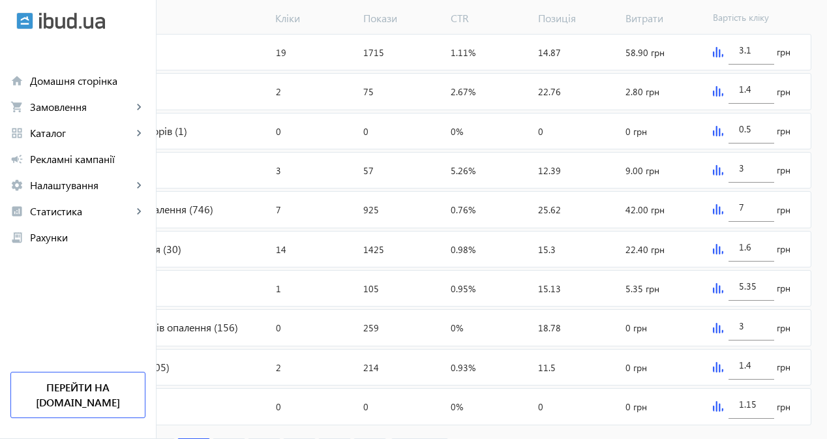
scroll to position [522, 0]
click at [724, 215] on img at bounding box center [718, 209] width 10 height 10
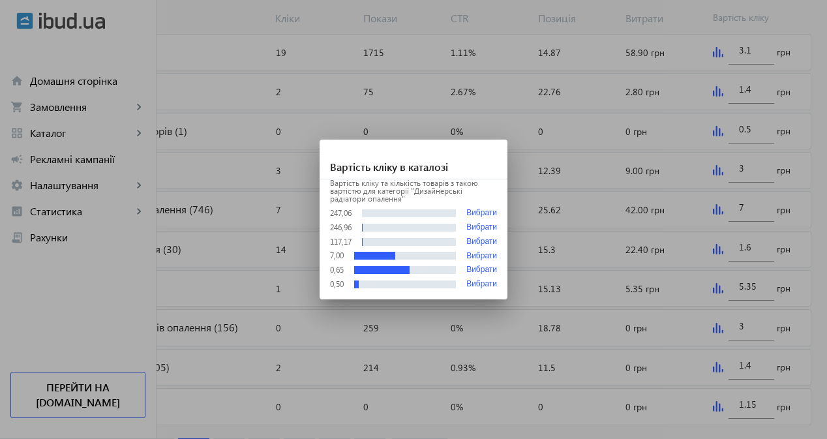
click at [735, 222] on div at bounding box center [413, 219] width 827 height 439
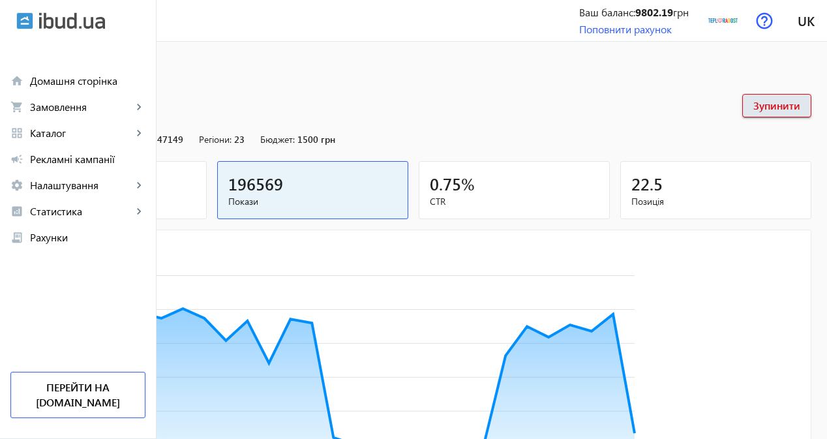
scroll to position [522, 0]
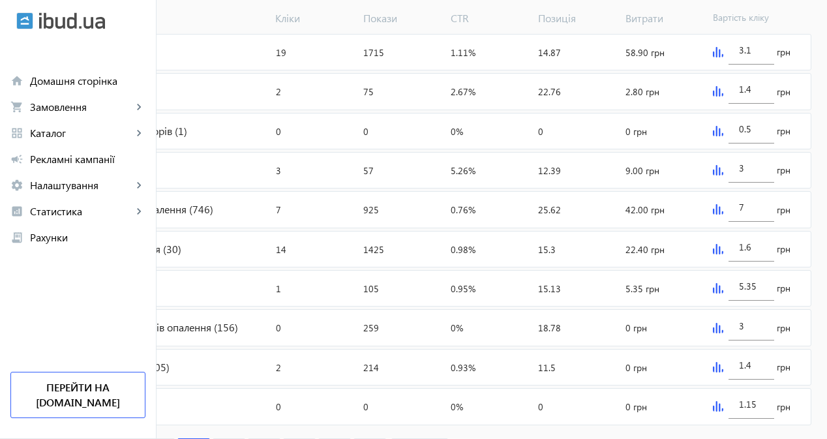
click at [724, 254] on img at bounding box center [718, 249] width 10 height 10
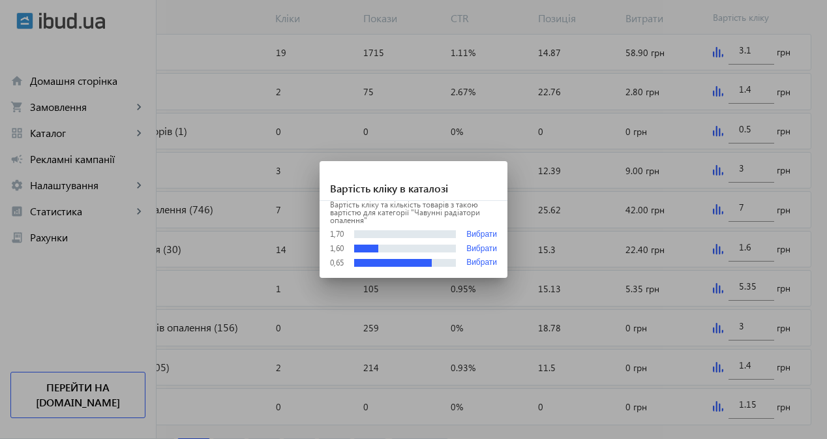
scroll to position [0, 0]
click at [714, 293] on div at bounding box center [413, 219] width 827 height 439
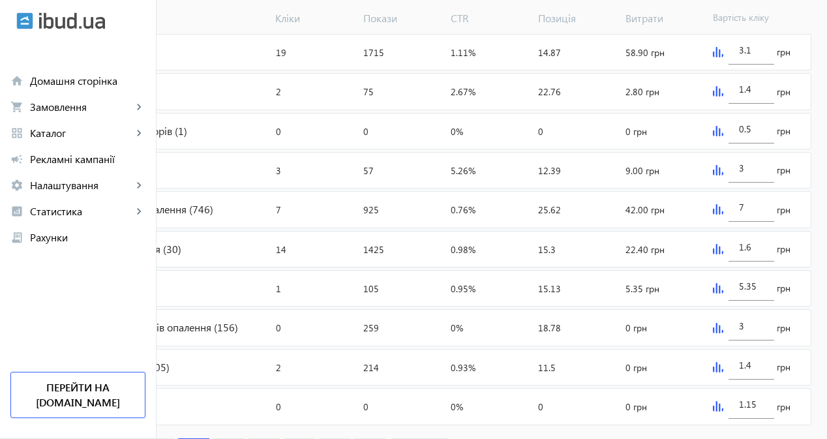
scroll to position [522, 0]
click at [724, 294] on img at bounding box center [718, 288] width 10 height 10
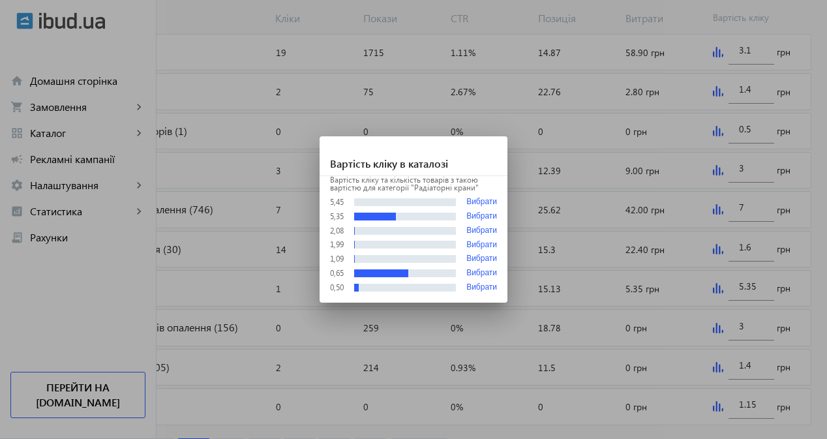
click at [728, 301] on div at bounding box center [413, 219] width 827 height 439
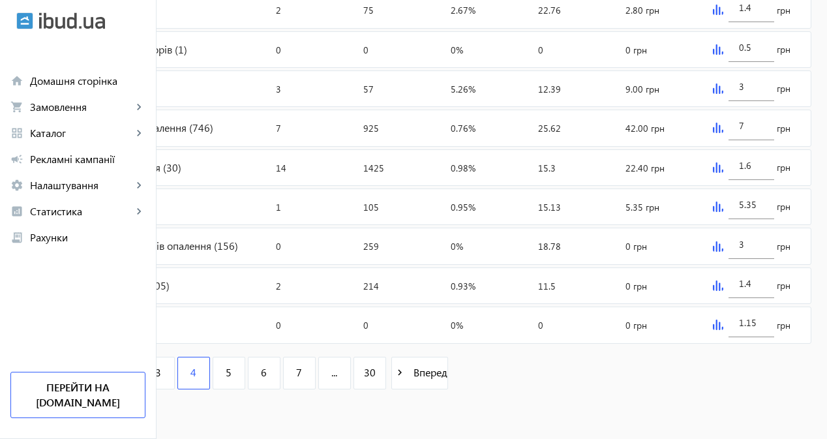
scroll to position [628, 0]
click at [232, 373] on span "5" at bounding box center [229, 372] width 6 height 14
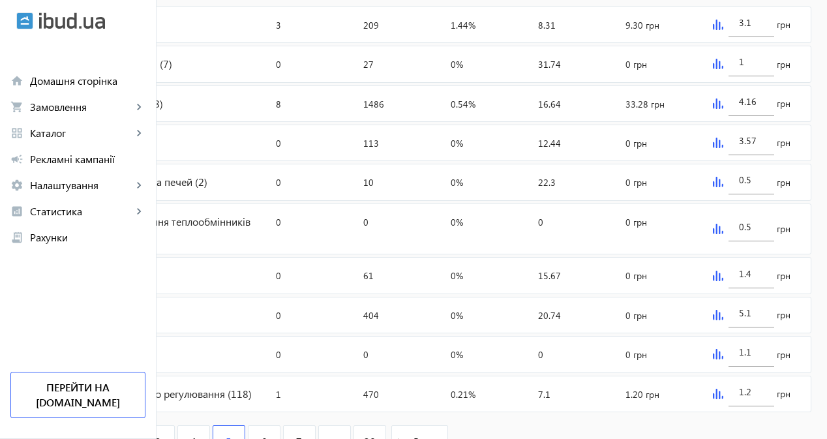
scroll to position [587, 0]
